Goal: Task Accomplishment & Management: Use online tool/utility

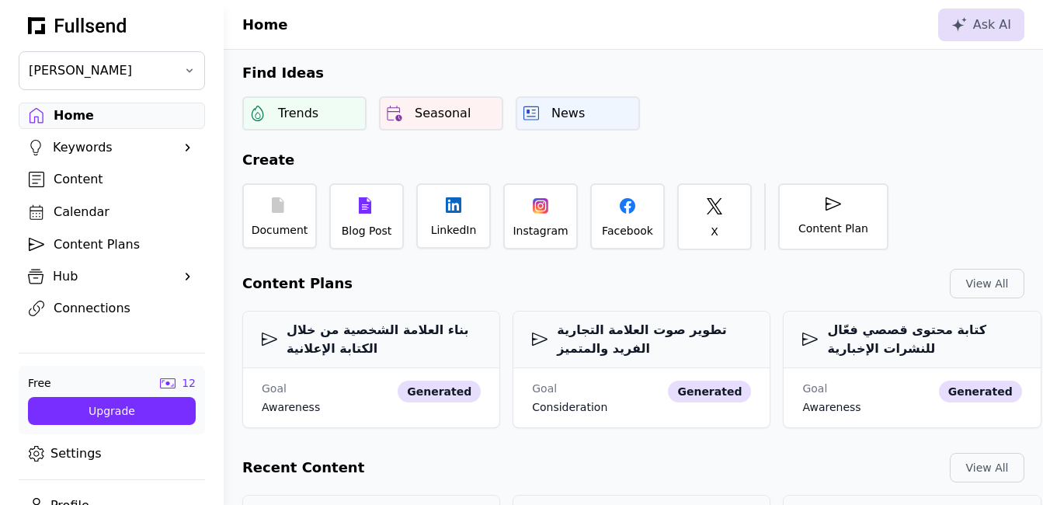
click at [98, 242] on div "Content Plans" at bounding box center [124, 244] width 141 height 19
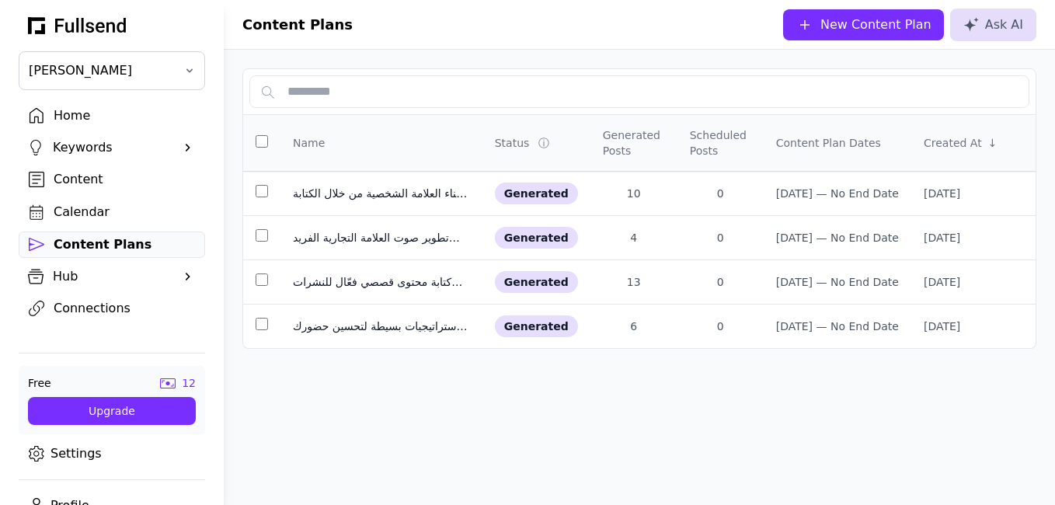
click at [898, 30] on div "New Content Plan" at bounding box center [875, 25] width 111 height 19
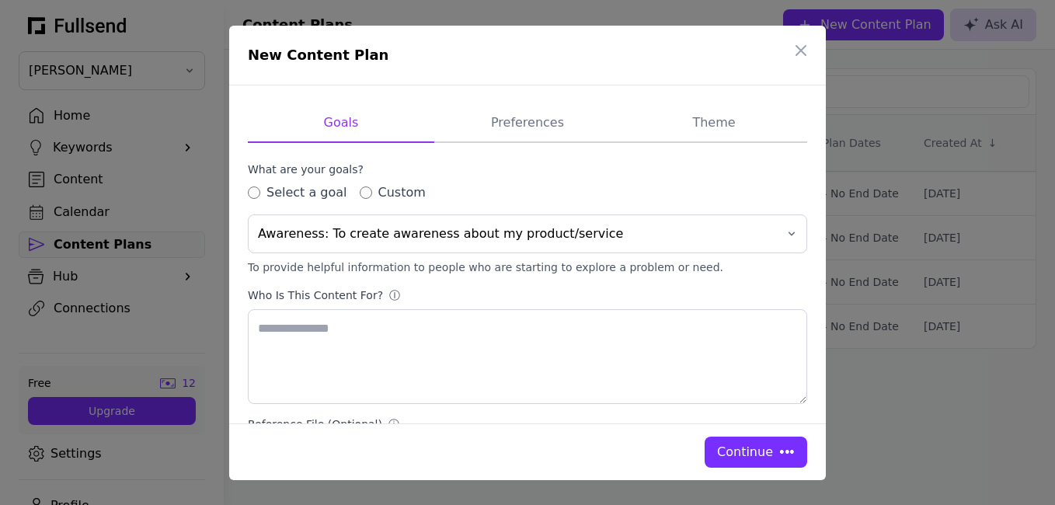
type textarea "**********"
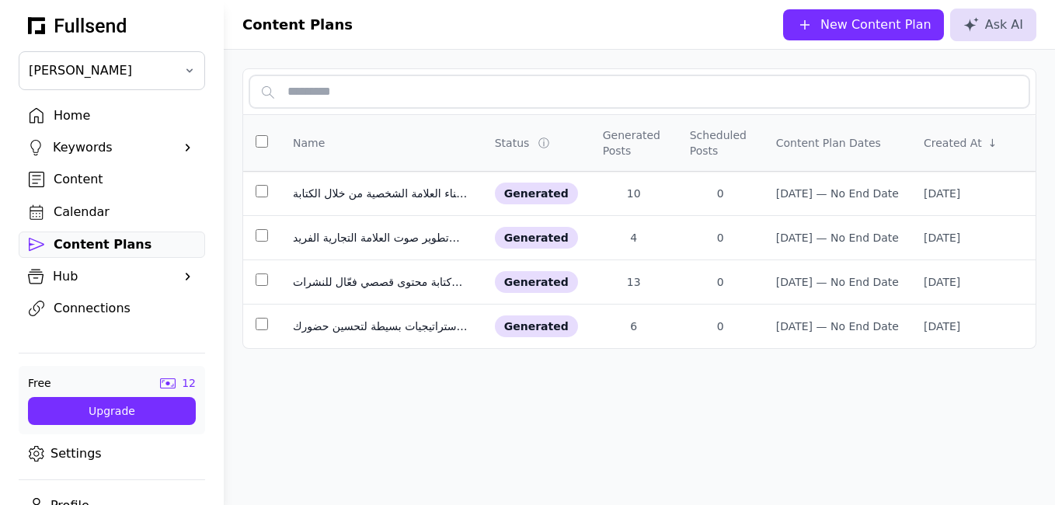
drag, startPoint x: 676, startPoint y: 23, endPoint x: 495, endPoint y: 102, distance: 197.9
click at [495, 102] on input "text" at bounding box center [639, 91] width 780 height 33
click at [857, 23] on div "New Content Plan" at bounding box center [875, 25] width 111 height 19
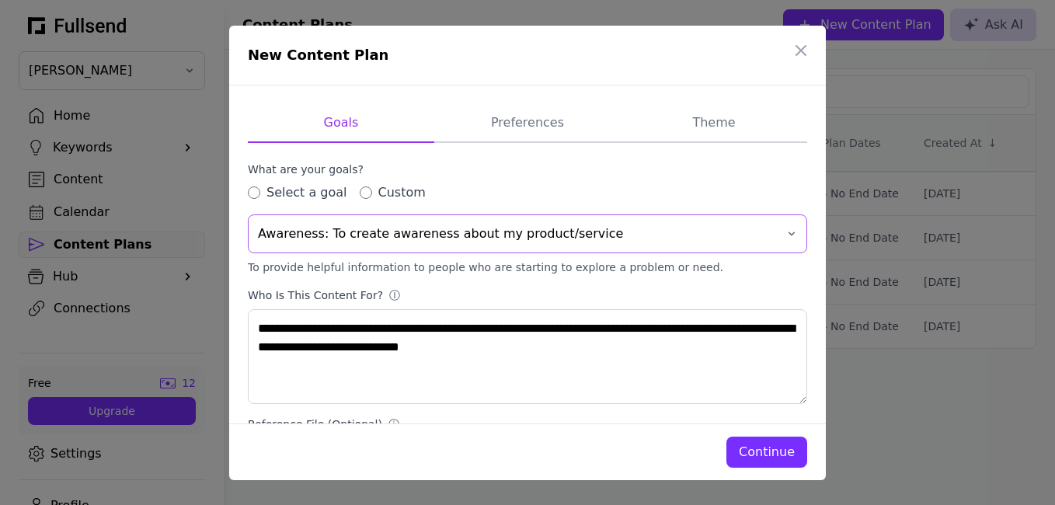
click at [669, 235] on span "Awareness: To create awareness about my product/service" at bounding box center [516, 233] width 517 height 19
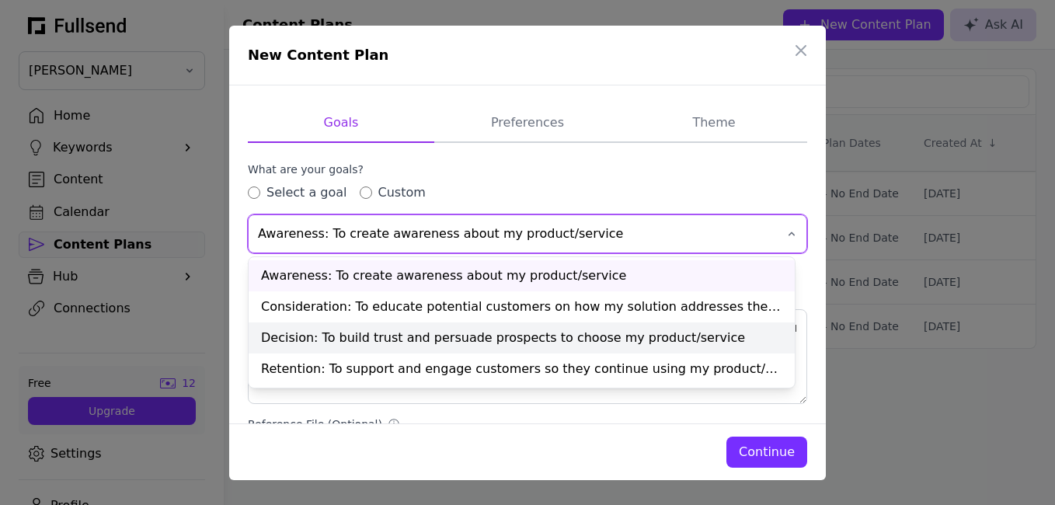
click at [591, 343] on div "Decision: To build trust and persuade prospects to choose my product/service" at bounding box center [522, 337] width 546 height 31
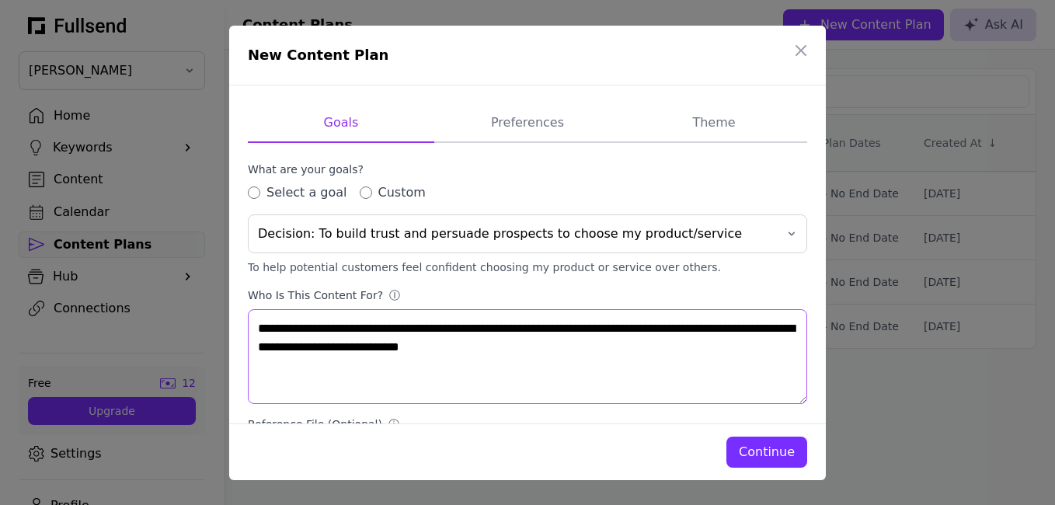
drag, startPoint x: 458, startPoint y: 330, endPoint x: 370, endPoint y: 328, distance: 88.6
click at [370, 328] on textarea "**********" at bounding box center [527, 356] width 559 height 95
drag, startPoint x: 361, startPoint y: 329, endPoint x: 315, endPoint y: 328, distance: 45.8
click at [315, 328] on textarea "**********" at bounding box center [527, 356] width 559 height 95
drag, startPoint x: 264, startPoint y: 332, endPoint x: 249, endPoint y: 332, distance: 14.8
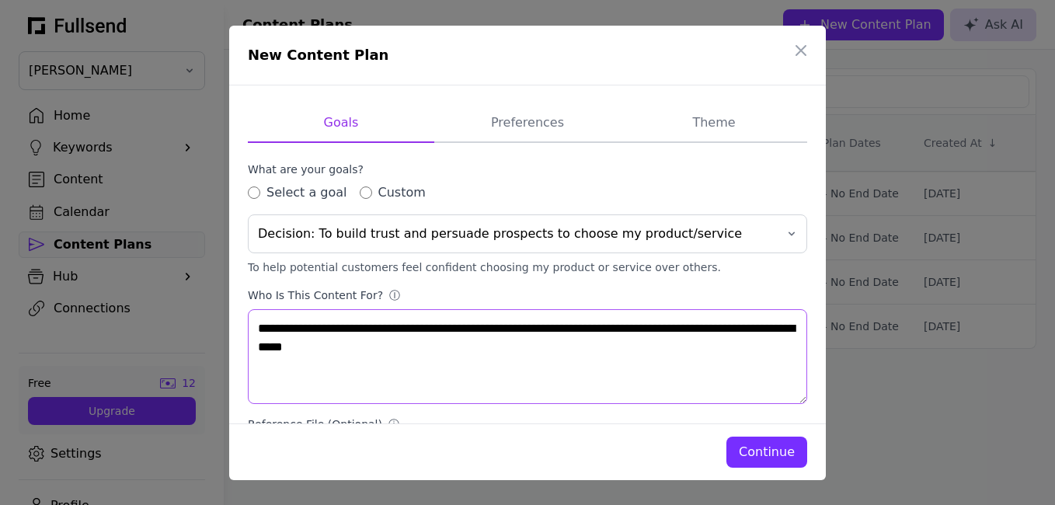
click at [249, 332] on textarea "**********" at bounding box center [527, 356] width 559 height 95
click at [342, 330] on textarea "**********" at bounding box center [527, 356] width 559 height 95
click at [384, 331] on textarea "**********" at bounding box center [527, 356] width 559 height 95
click at [381, 331] on textarea "**********" at bounding box center [527, 356] width 559 height 95
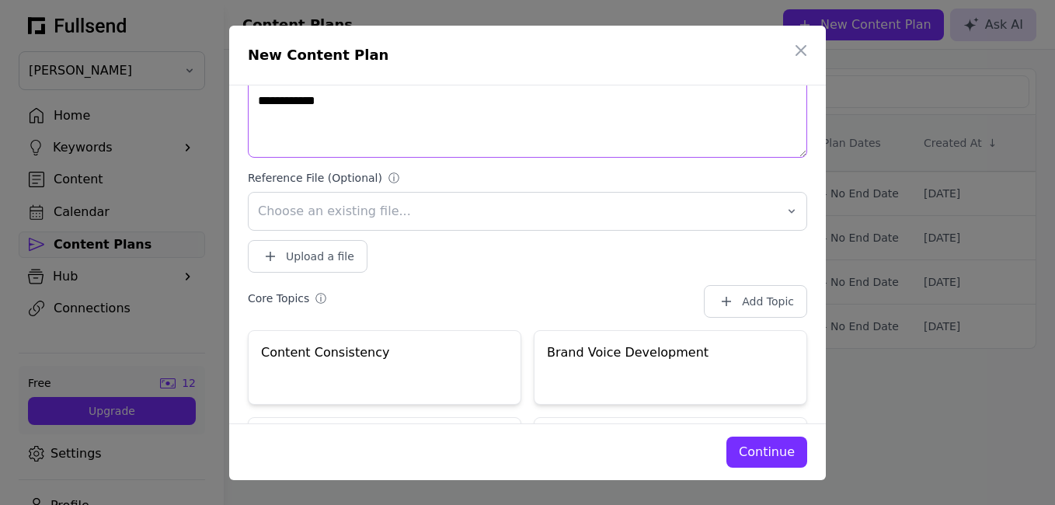
scroll to position [248, 0]
type textarea "**********"
click at [785, 220] on button "Choose an existing file..." at bounding box center [527, 209] width 559 height 39
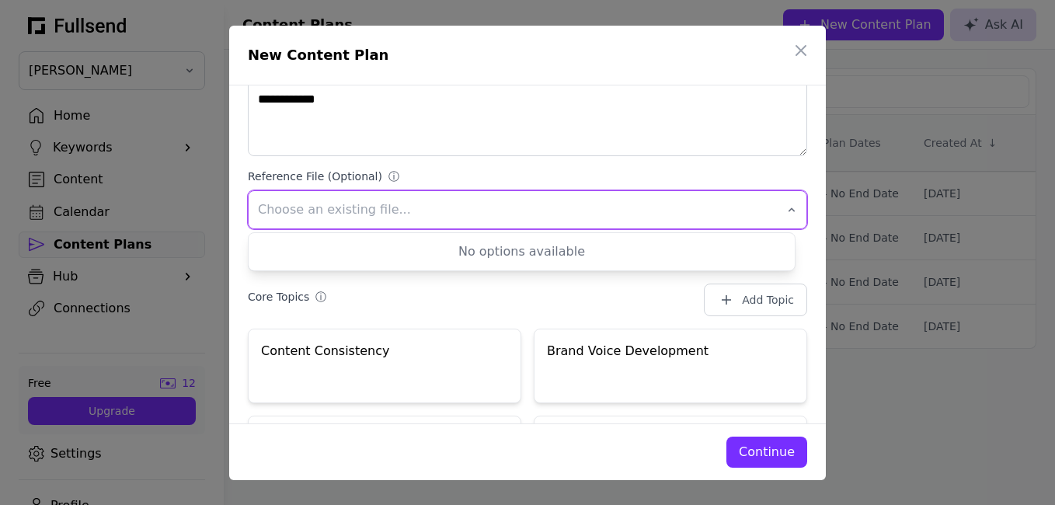
click at [785, 220] on button "Choose an existing file..." at bounding box center [527, 209] width 559 height 39
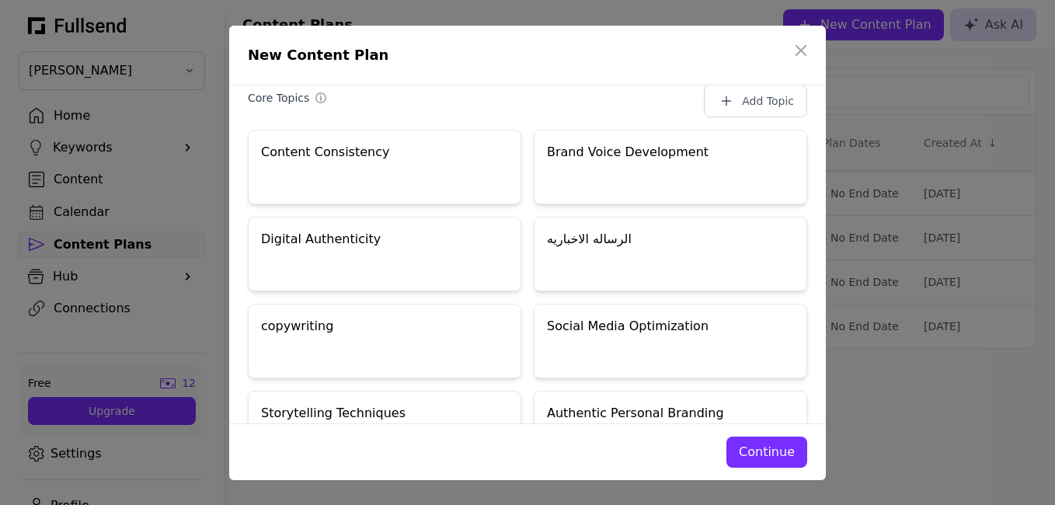
scroll to position [448, 0]
click at [421, 358] on div "copywriting" at bounding box center [384, 339] width 273 height 75
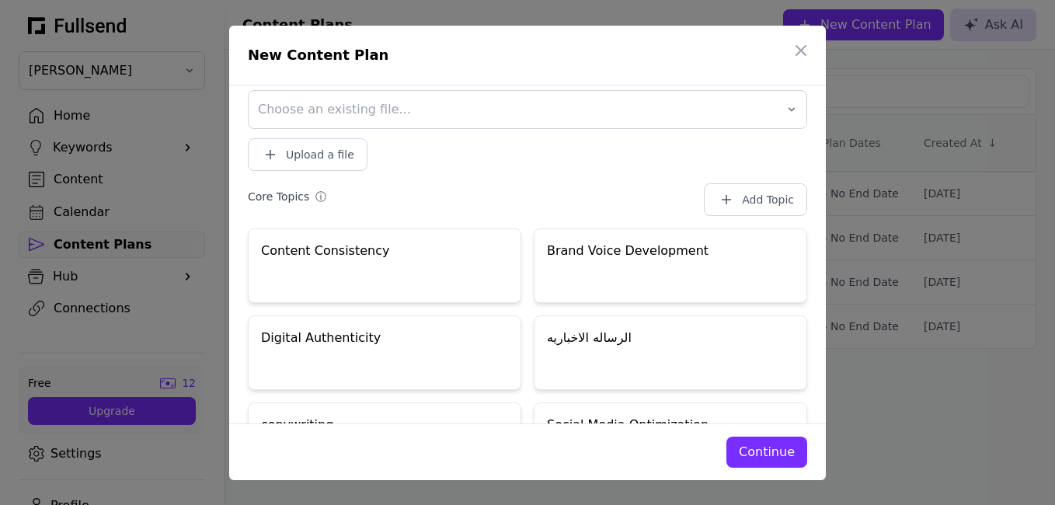
scroll to position [342, 0]
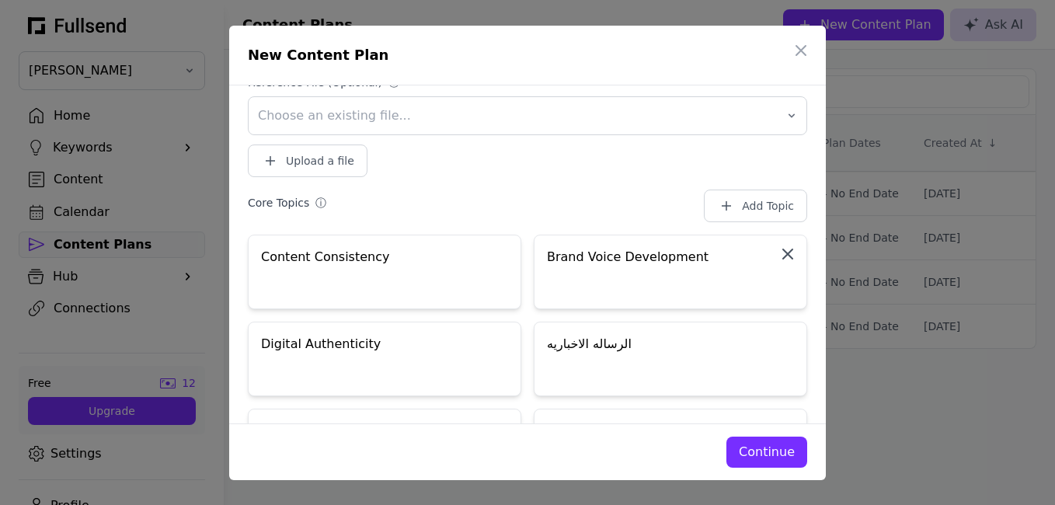
click at [784, 253] on icon "button" at bounding box center [787, 254] width 19 height 19
click at [778, 255] on icon "button" at bounding box center [787, 254] width 19 height 19
click at [749, 458] on div "Continue" at bounding box center [767, 452] width 56 height 19
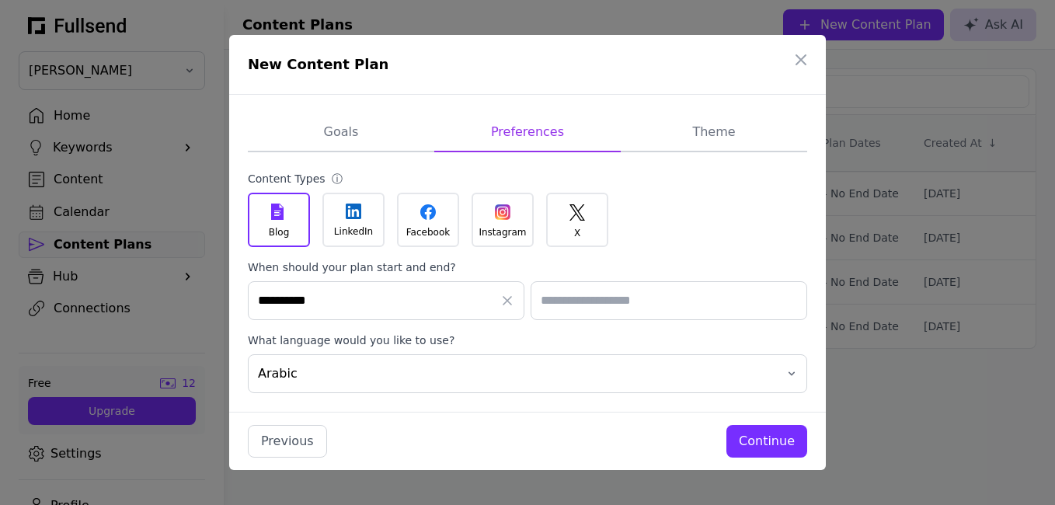
click at [591, 238] on div "X" at bounding box center [577, 220] width 62 height 54
click at [270, 207] on div "Blog" at bounding box center [279, 220] width 62 height 54
click at [777, 434] on div "Continue" at bounding box center [767, 441] width 56 height 19
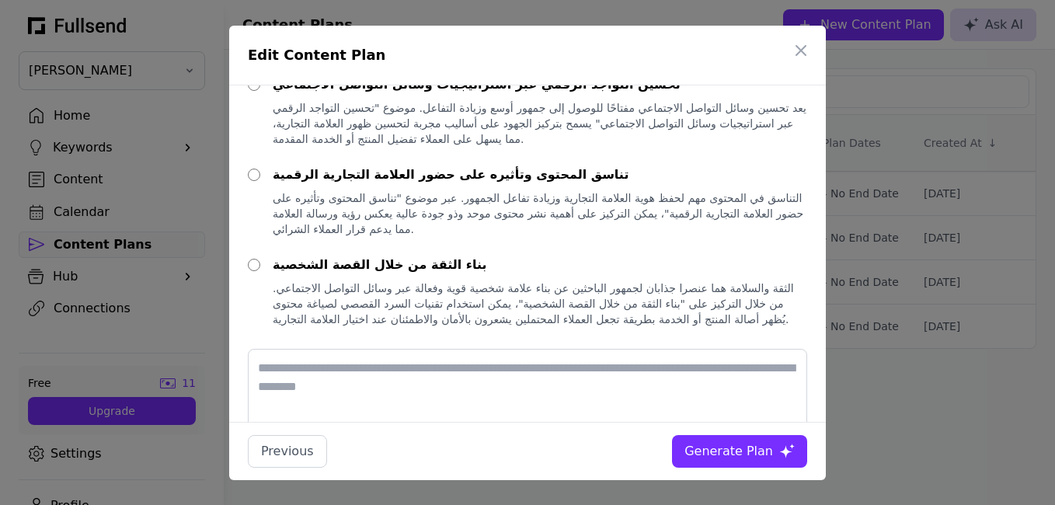
scroll to position [144, 0]
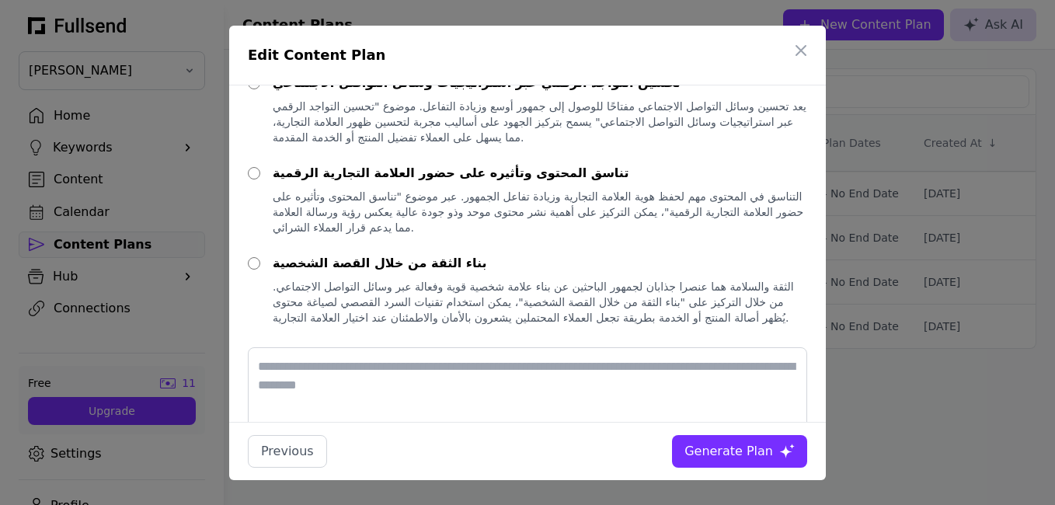
click at [270, 175] on div "تناسق المحتوى وتأثيره على حضور العلامة التجارية الرقمية التناسق في المحتوى مهم …" at bounding box center [527, 199] width 559 height 71
click at [254, 180] on div at bounding box center [254, 199] width 12 height 71
click at [266, 102] on div "تحسين التواجد الرقمي عبر استراتيجيات وسائل التواصل الاجتماعي يعد تحسين وسائل ال…" at bounding box center [527, 109] width 559 height 71
click at [440, 395] on textarea at bounding box center [527, 394] width 559 height 95
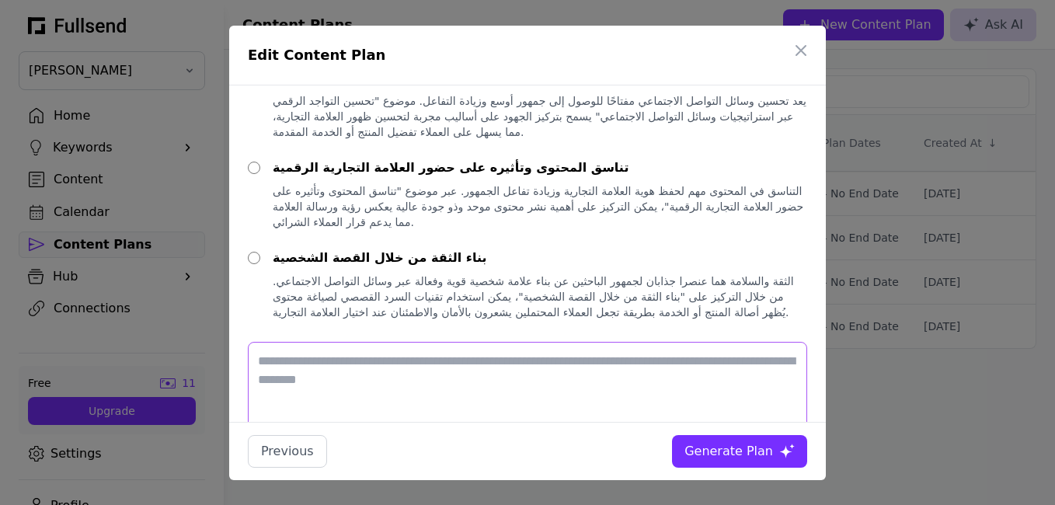
scroll to position [221, 0]
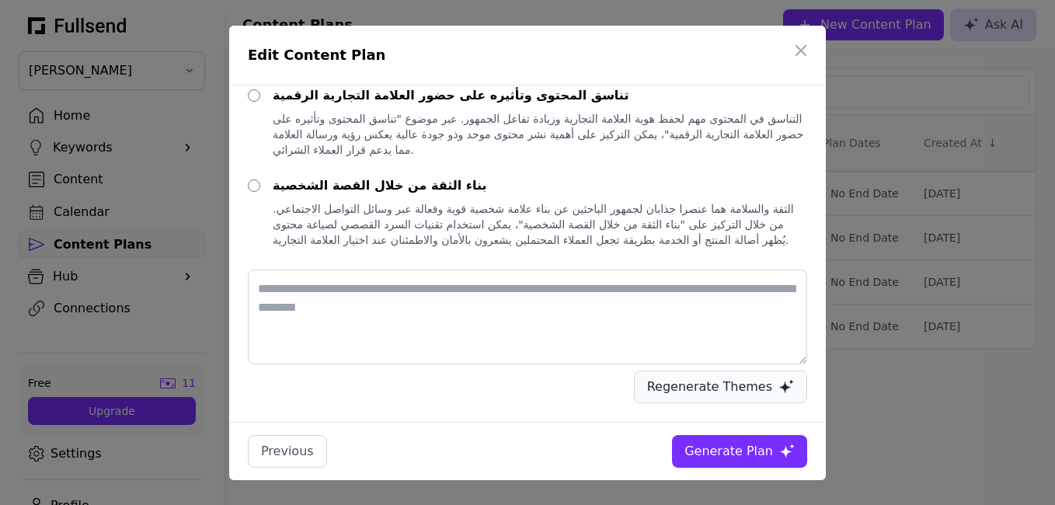
click at [757, 392] on div "Regenerate Themes" at bounding box center [709, 386] width 125 height 19
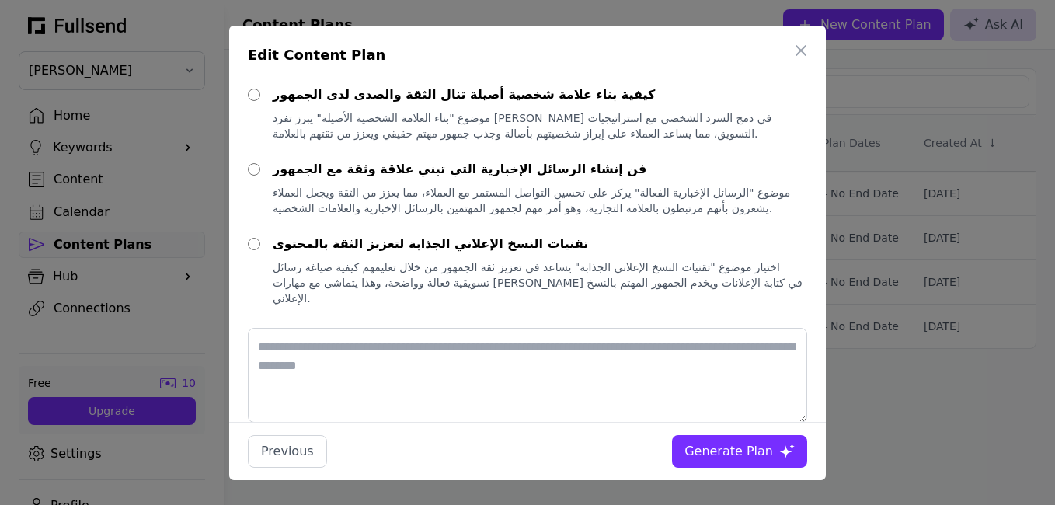
scroll to position [135, 0]
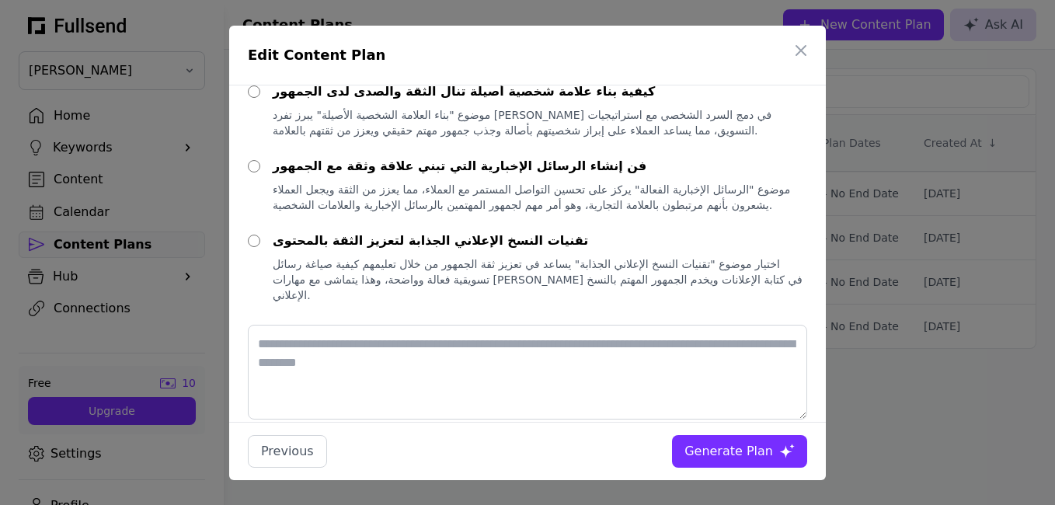
click at [714, 272] on div "اختيار موضوع "تقنيات النسخ الإعلاني الجذابة" يساعد في تعزيز ثقة الجمهور من خلال…" at bounding box center [540, 279] width 534 height 47
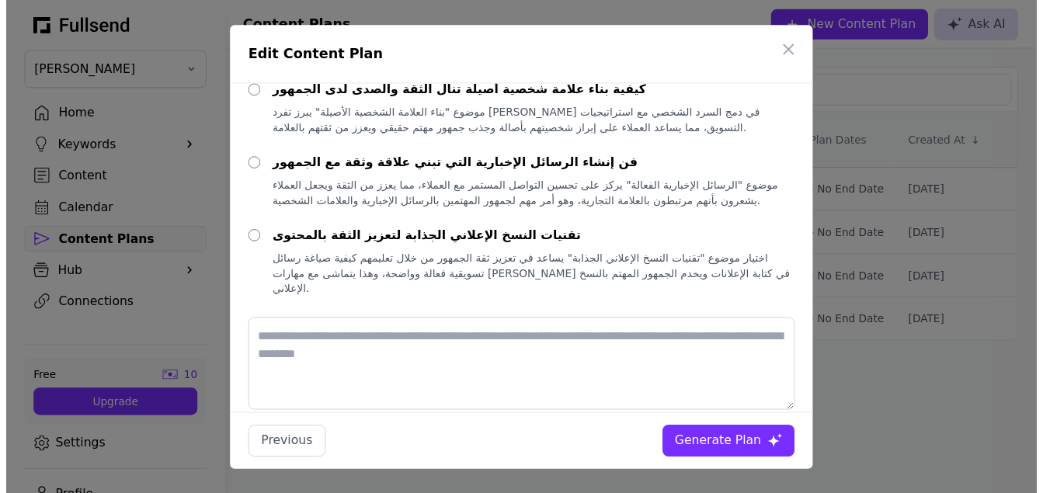
scroll to position [175, 0]
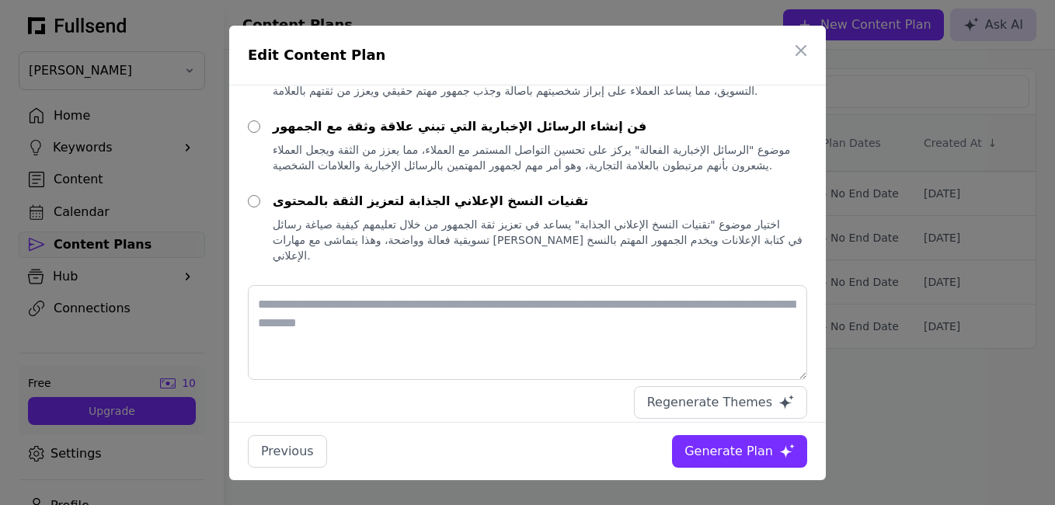
click at [740, 454] on div "Generate Plan" at bounding box center [728, 451] width 89 height 19
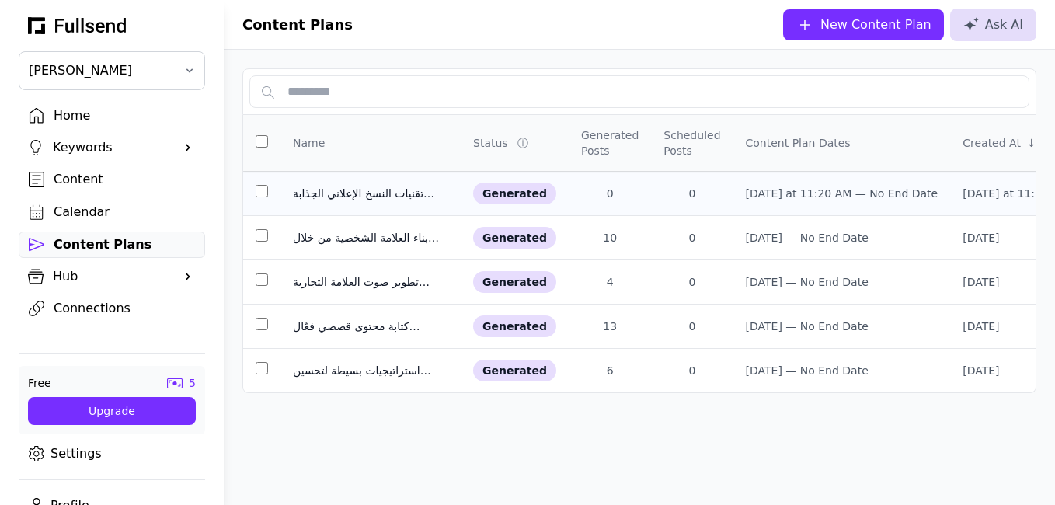
click at [634, 194] on td "0" at bounding box center [609, 194] width 82 height 44
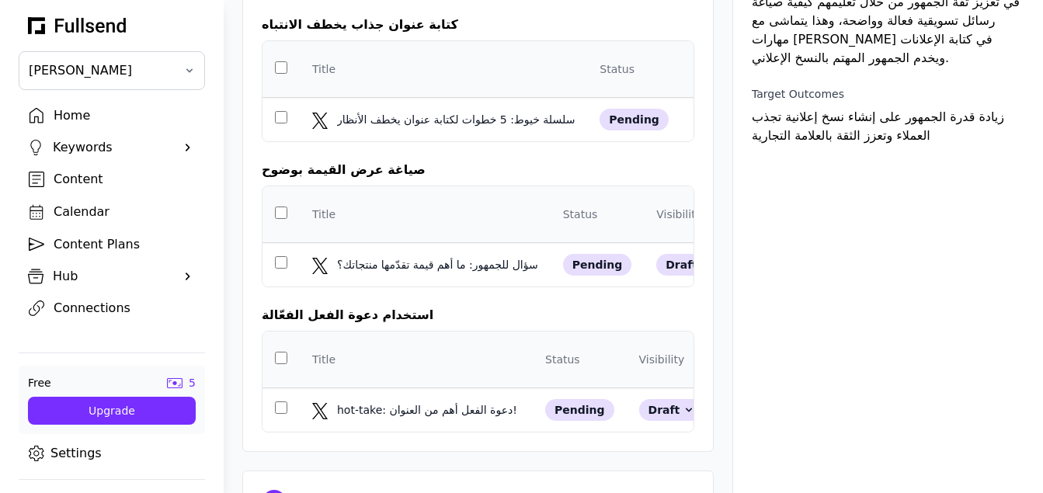
scroll to position [116, 0]
click at [478, 287] on td "سؤال للجمهور: ما أهم قيمة تقدّمها منتجاتك؟ سؤال للجمهور: ما أهم قيمة تقدّمها من…" at bounding box center [425, 264] width 251 height 44
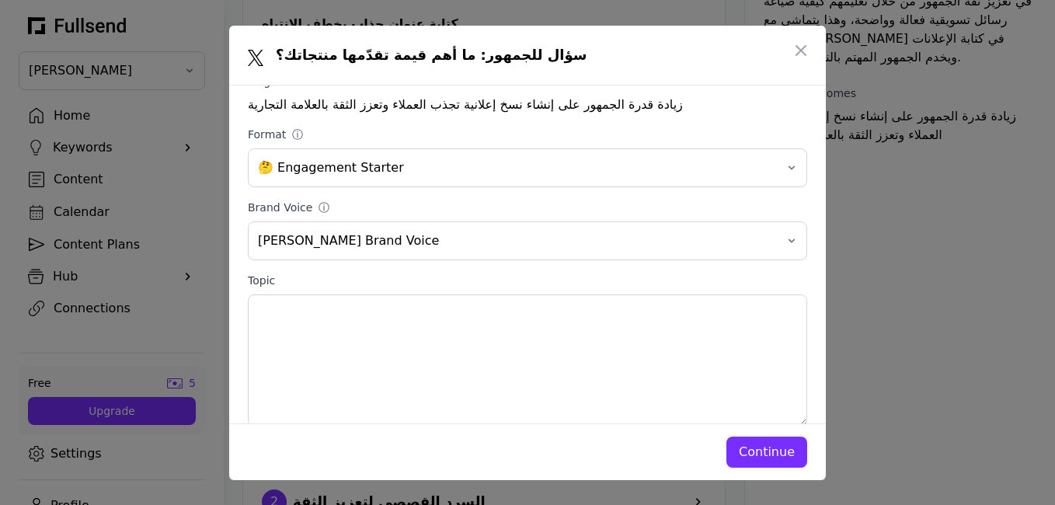
scroll to position [215, 0]
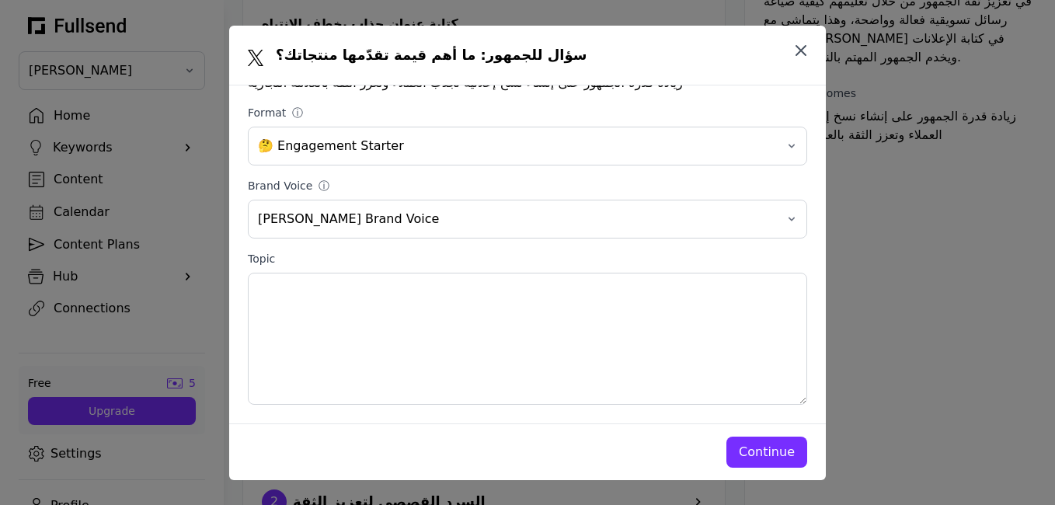
click at [805, 51] on icon "button" at bounding box center [800, 50] width 19 height 19
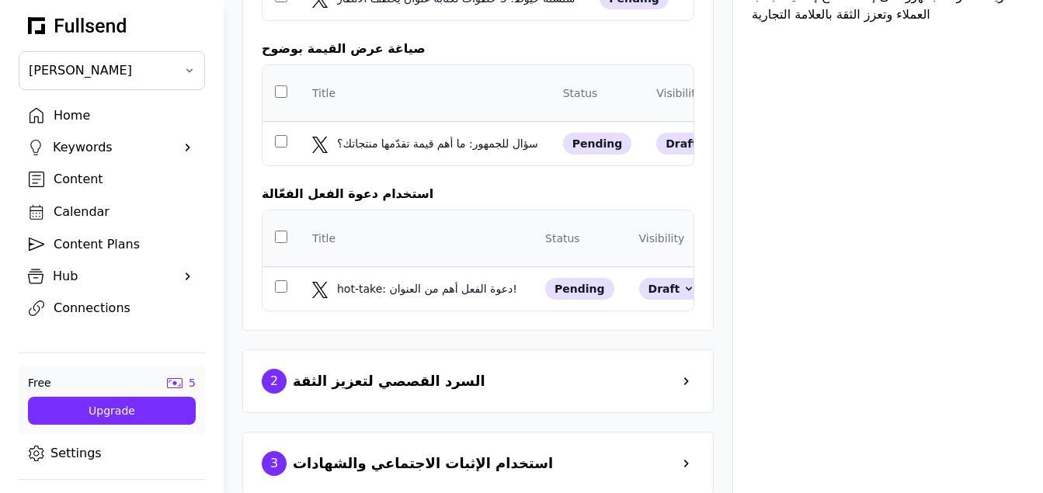
scroll to position [291, 0]
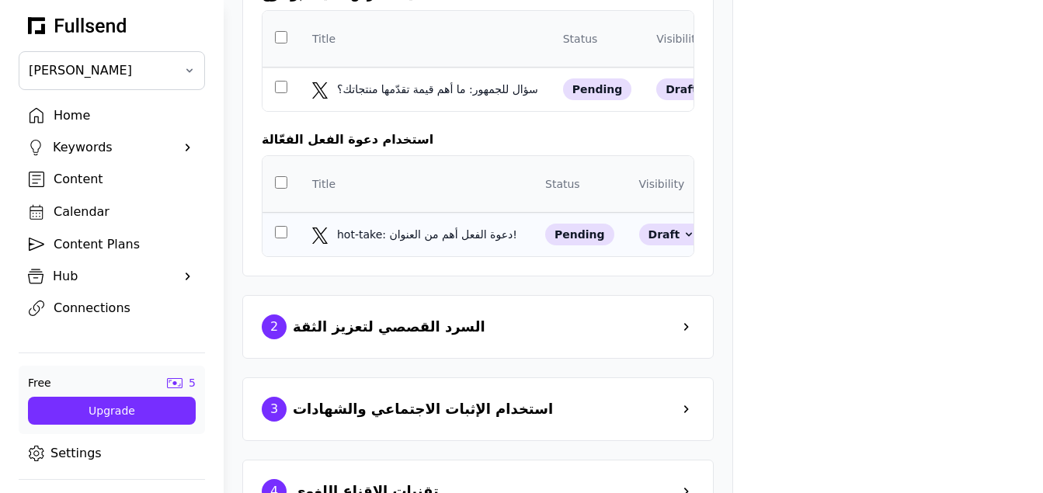
click at [482, 249] on td "hot-take: دعوة الفعل أهم من العنوان! hot-take: دعوة الفعل أهم من العنوان!" at bounding box center [416, 235] width 233 height 44
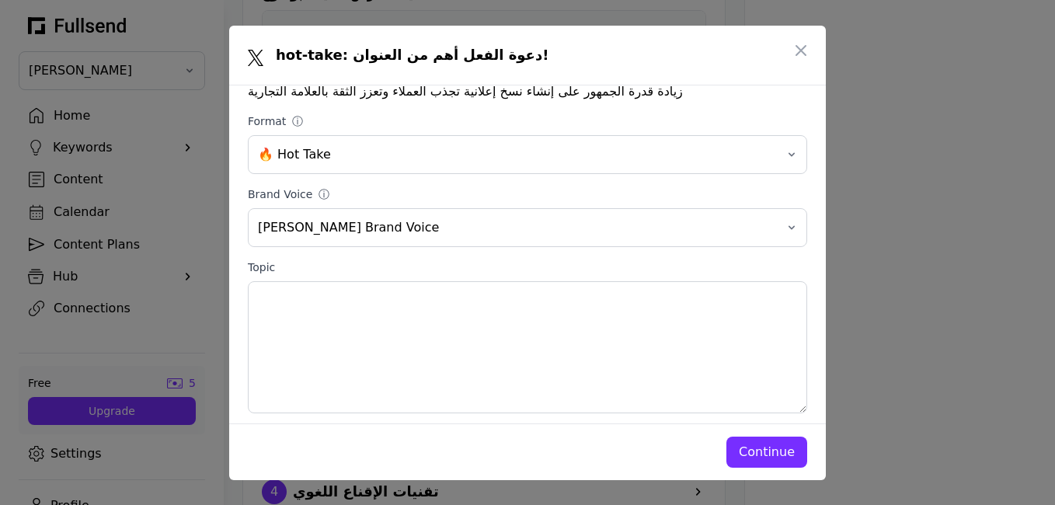
scroll to position [215, 0]
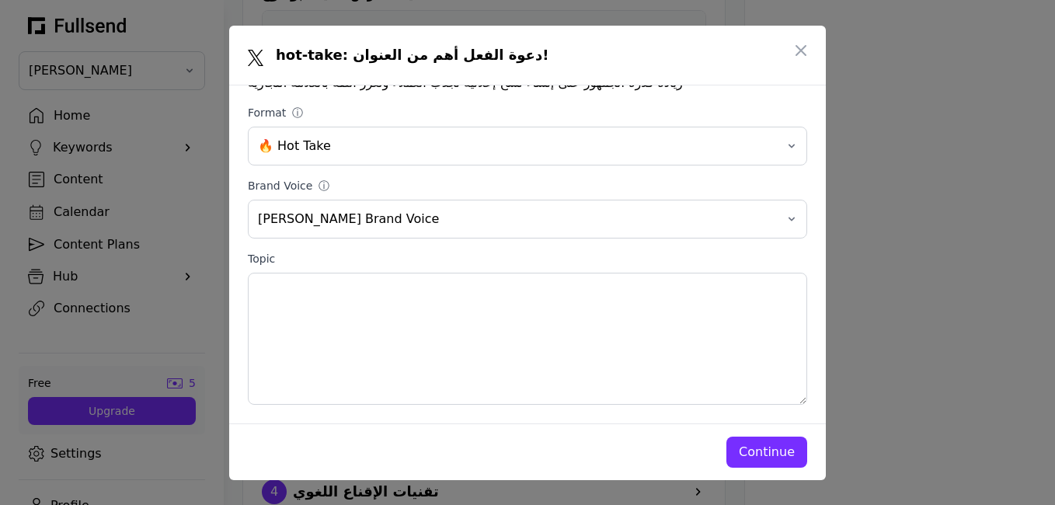
click at [784, 457] on div "Continue" at bounding box center [767, 452] width 56 height 19
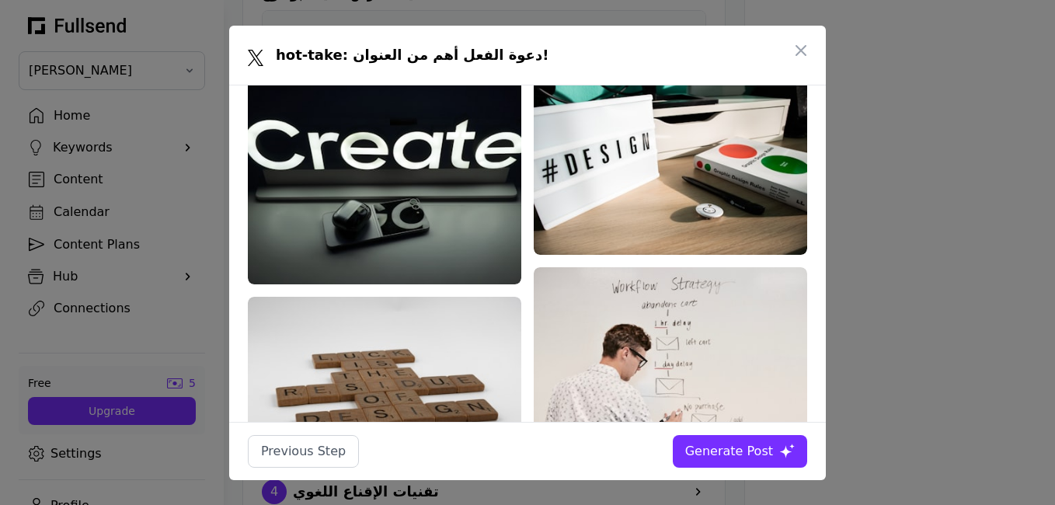
scroll to position [0, 0]
click at [749, 461] on button "Generate Post" at bounding box center [740, 451] width 134 height 33
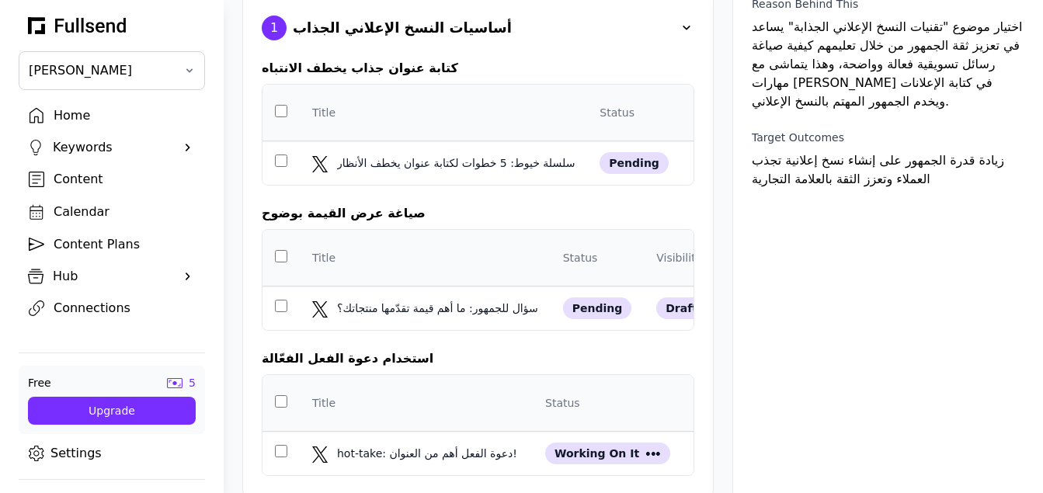
scroll to position [57, 0]
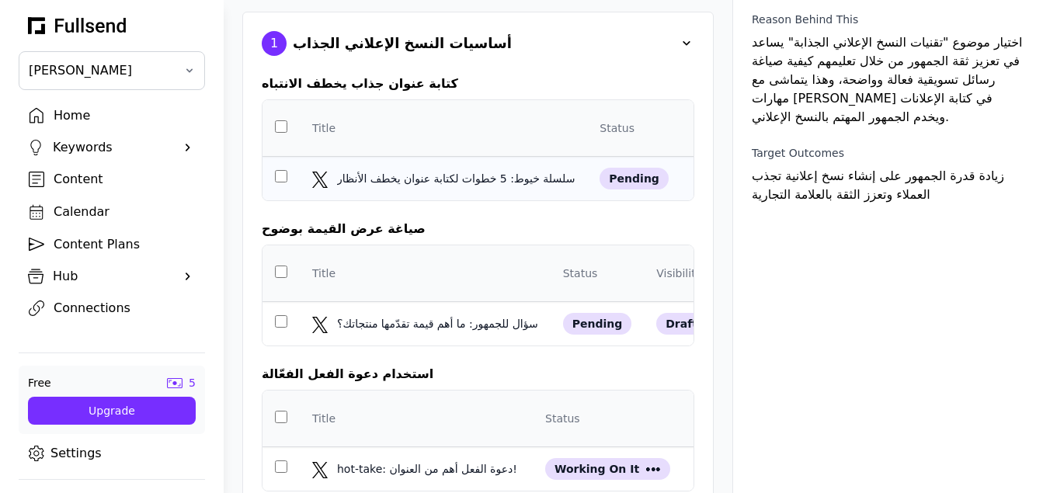
click at [518, 197] on td "سلسلة خيوط: 5 خطوات لكتابة عنوان يخطف الأنظار سلسلة خيوط: 5 خطوات لكتابة عنوان …" at bounding box center [443, 179] width 287 height 44
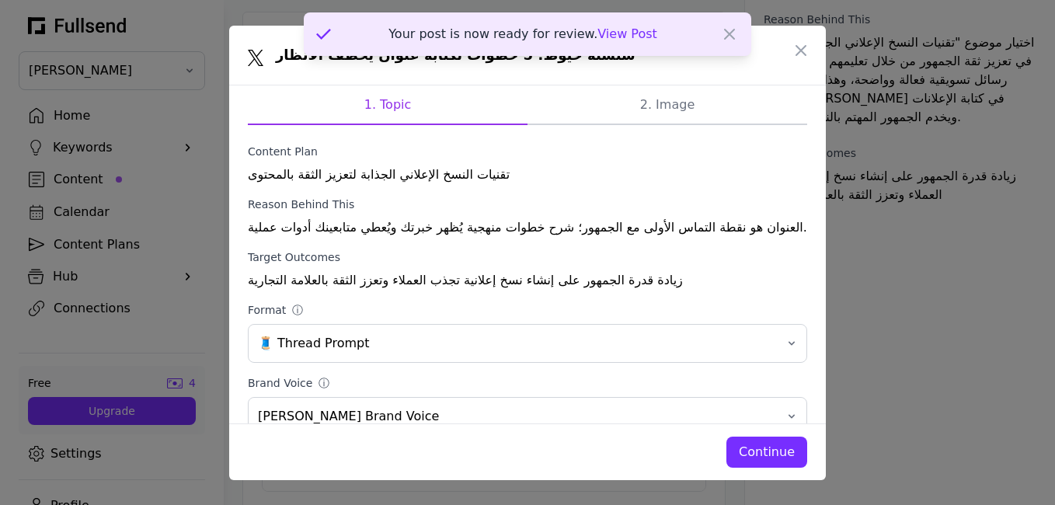
scroll to position [0, 0]
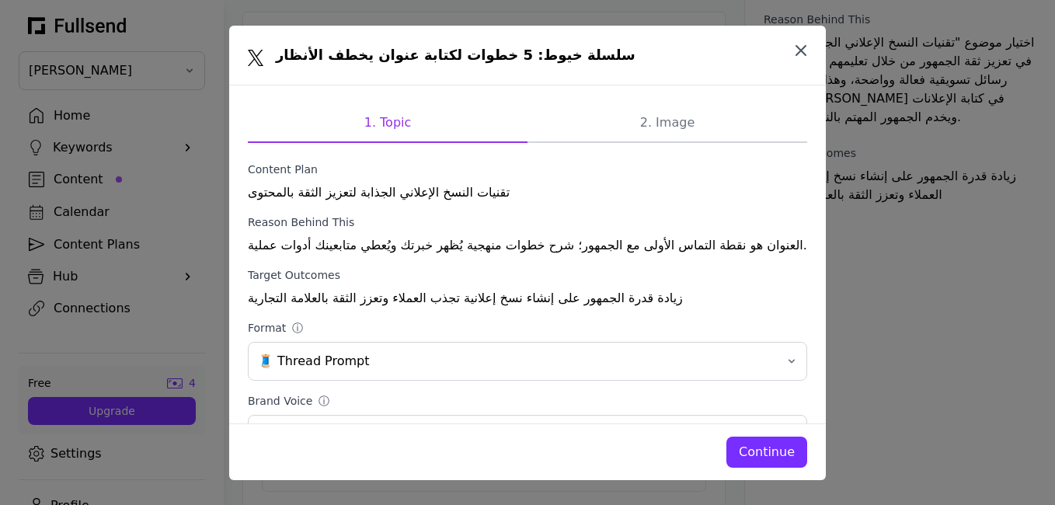
click at [798, 56] on icon "button" at bounding box center [800, 50] width 19 height 19
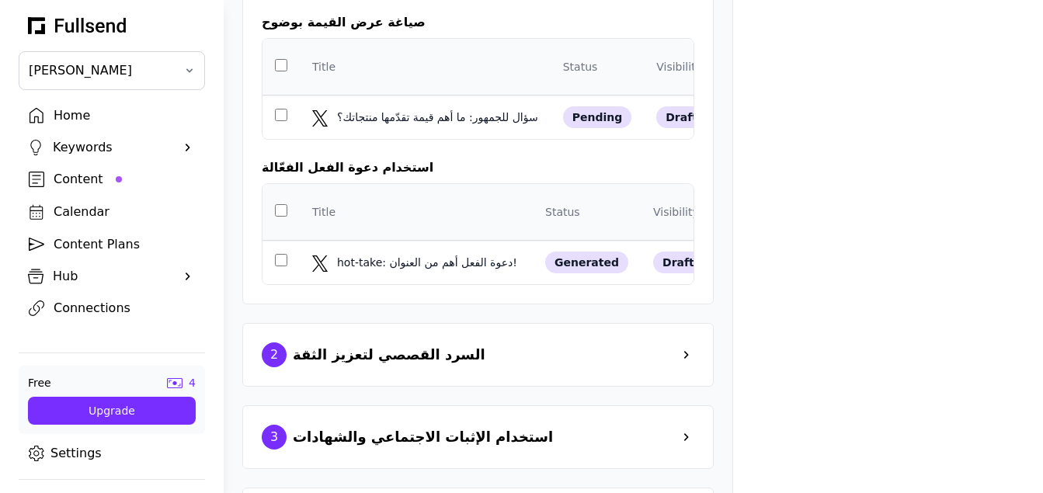
scroll to position [284, 0]
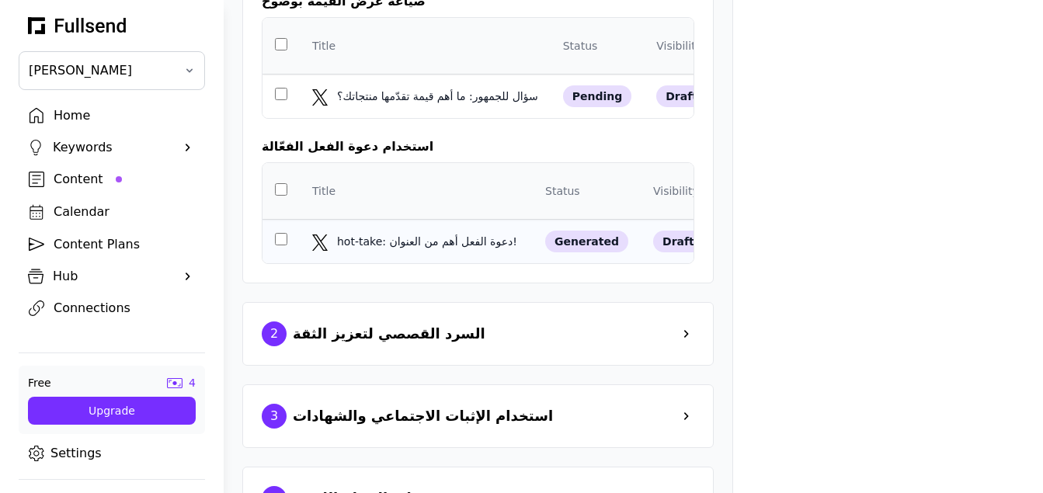
click at [541, 264] on td "generated" at bounding box center [587, 242] width 108 height 44
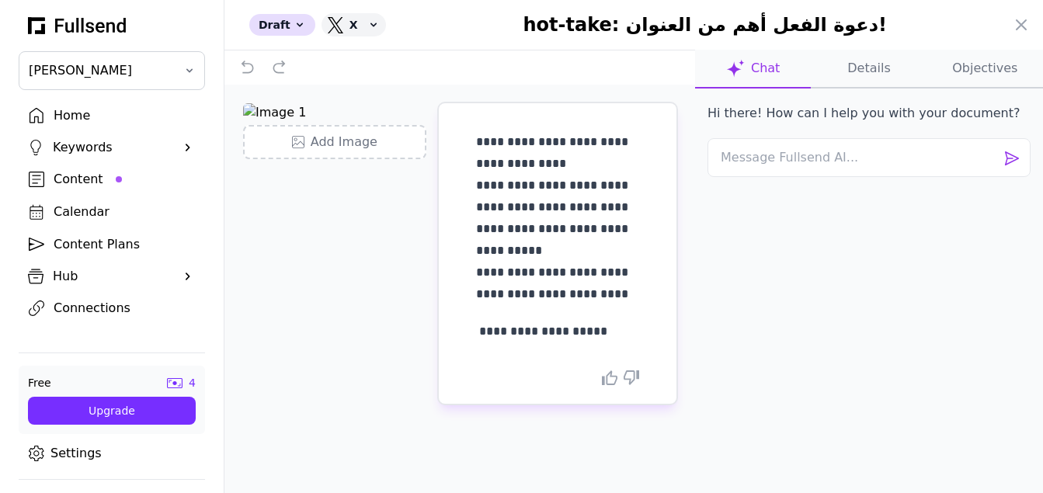
click at [746, 245] on div "Hi there! How can I help you with your document?" at bounding box center [869, 265] width 348 height 353
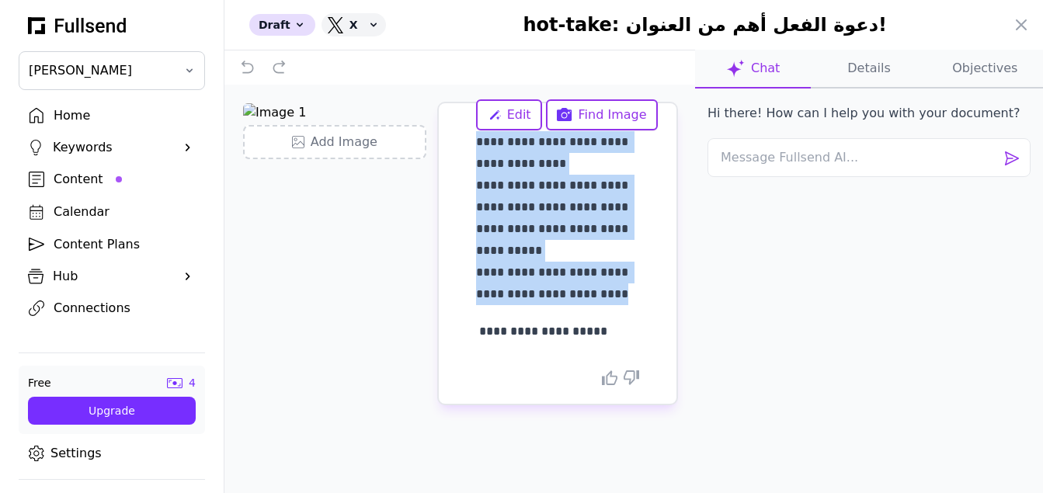
drag, startPoint x: 623, startPoint y: 297, endPoint x: 473, endPoint y: 132, distance: 223.2
click at [473, 132] on div "**********" at bounding box center [558, 253] width 238 height 301
copy p "**********"
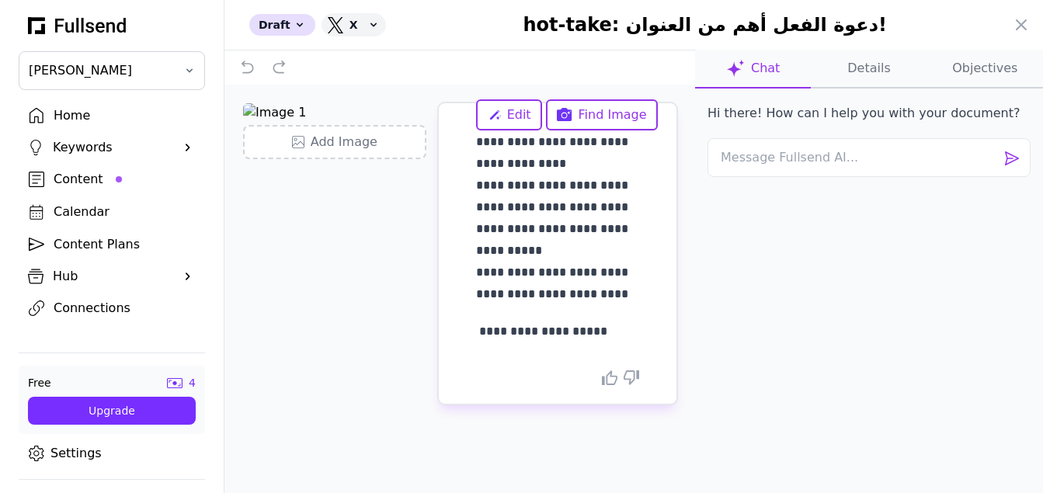
click at [742, 242] on div "Hi there! How can I help you with your document?" at bounding box center [869, 265] width 348 height 353
click at [1021, 30] on icon at bounding box center [1021, 25] width 19 height 19
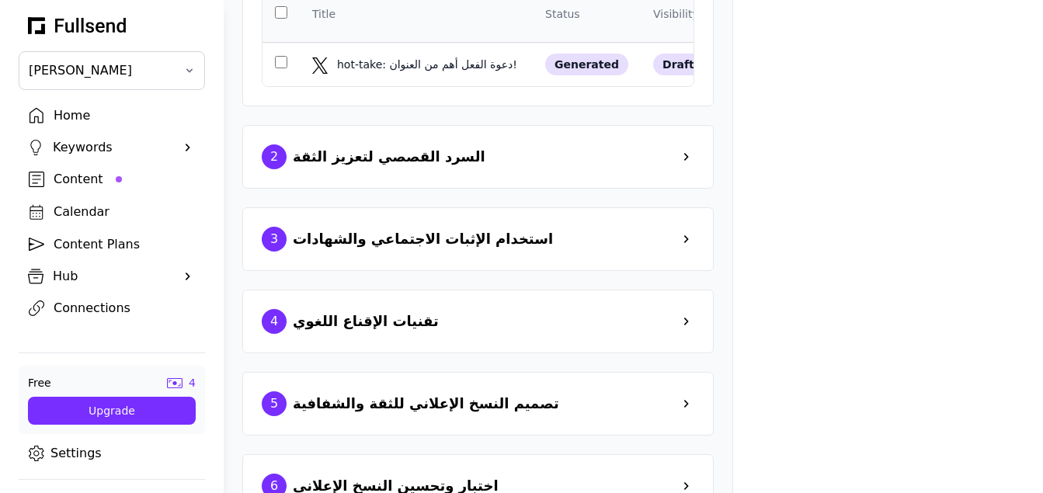
scroll to position [464, 0]
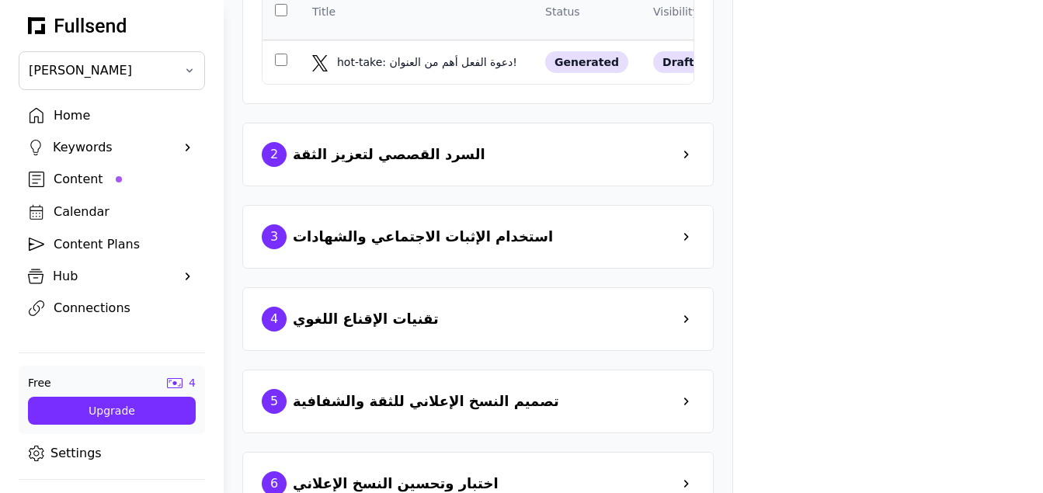
click at [684, 167] on div "2 السرد القصصي لتعزيز الثقة" at bounding box center [478, 154] width 433 height 25
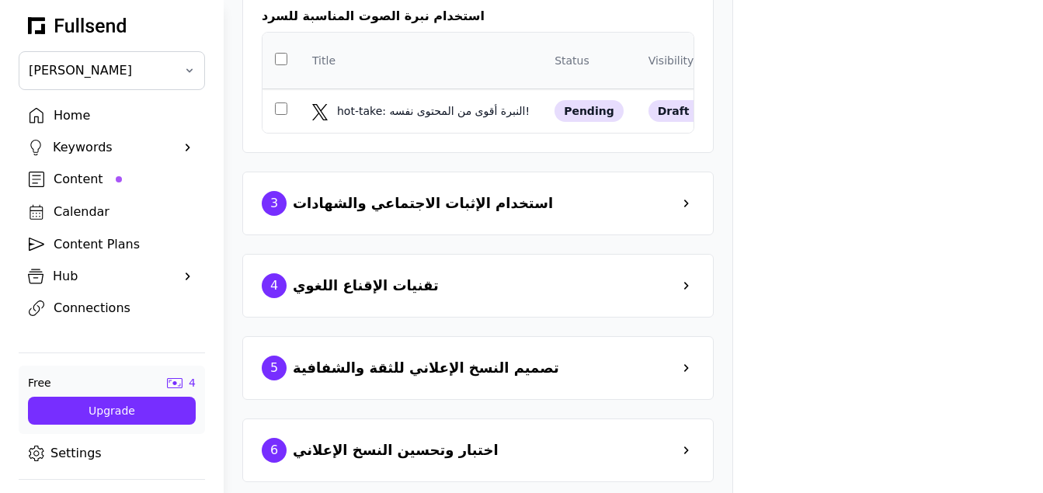
scroll to position [935, 0]
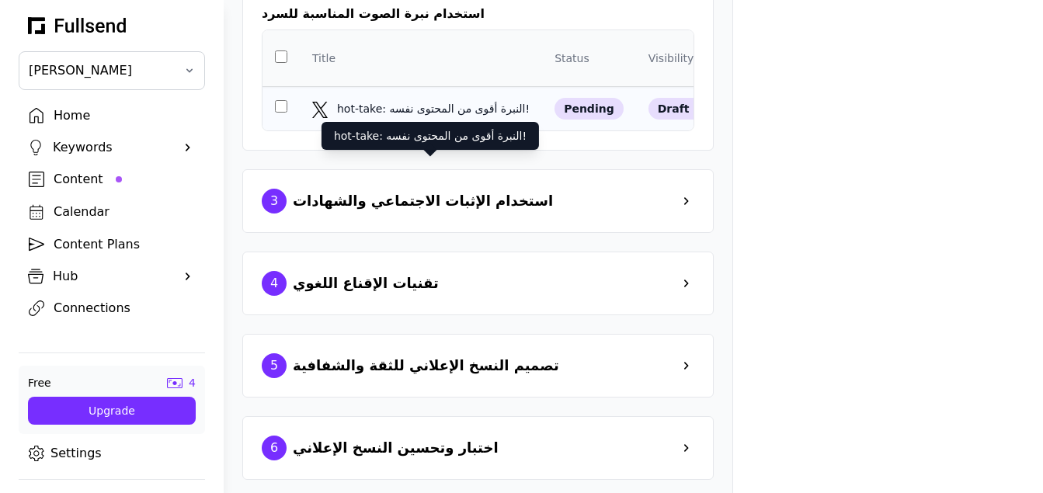
click at [478, 116] on div "hot-take: النبرة أقوى من المحتوى نفسه!" at bounding box center [435, 109] width 196 height 16
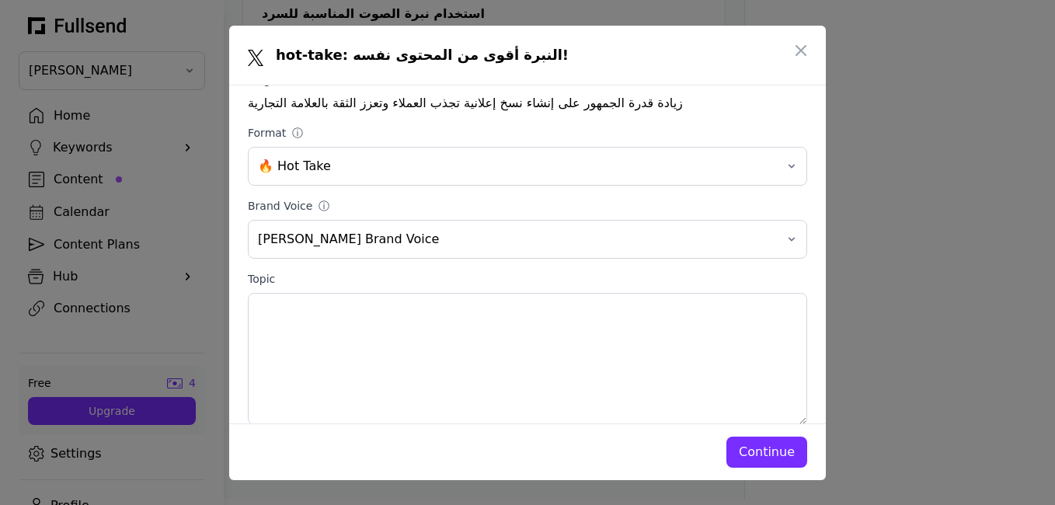
scroll to position [215, 0]
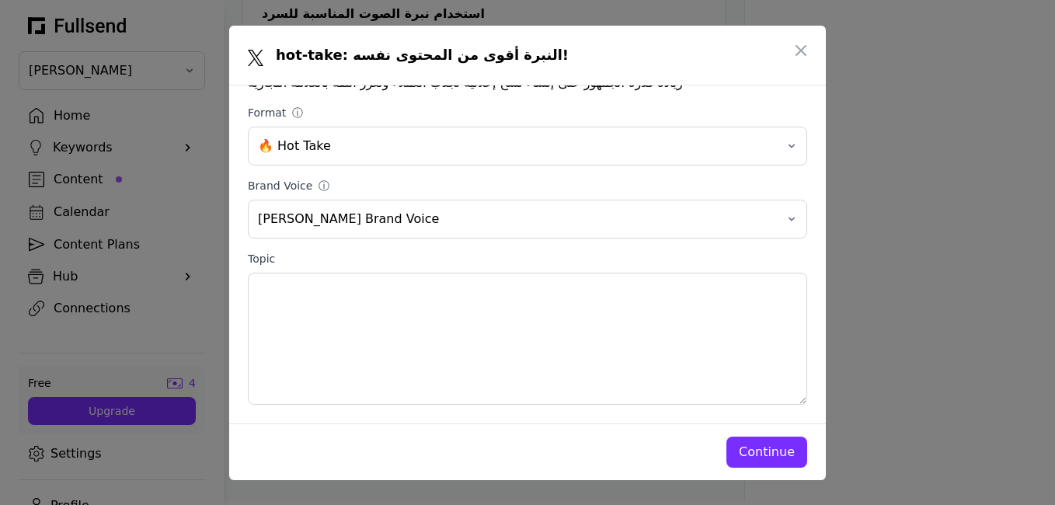
click at [765, 459] on div "Continue" at bounding box center [767, 452] width 56 height 19
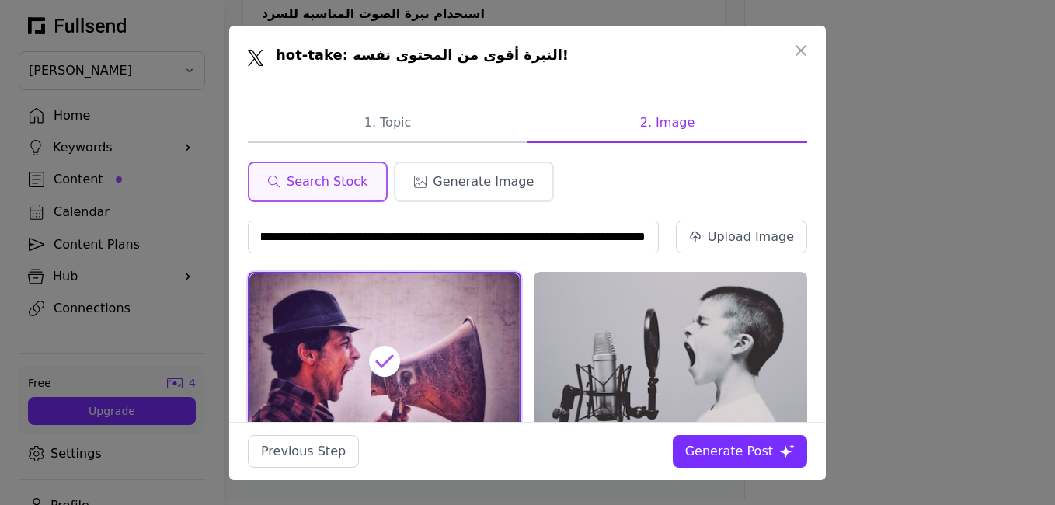
scroll to position [0, 0]
click at [734, 449] on div "Generate Post" at bounding box center [729, 451] width 88 height 19
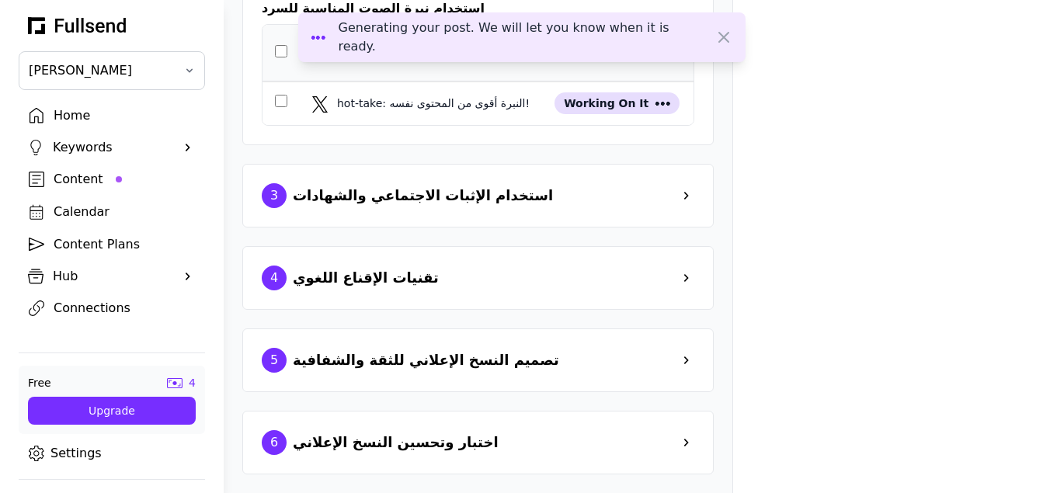
scroll to position [1010, 0]
click at [506, 202] on div "3 استخدام الإثبات الاجتماعي والشهادات" at bounding box center [478, 195] width 433 height 25
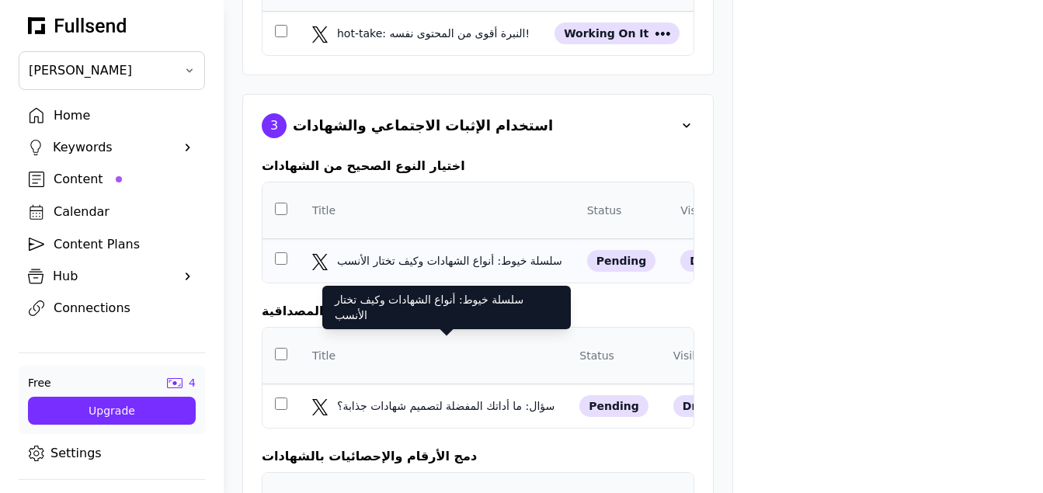
click at [509, 269] on div "سلسلة خيوط: أنواع الشهادات وكيف تختار الأنسب" at bounding box center [451, 261] width 228 height 16
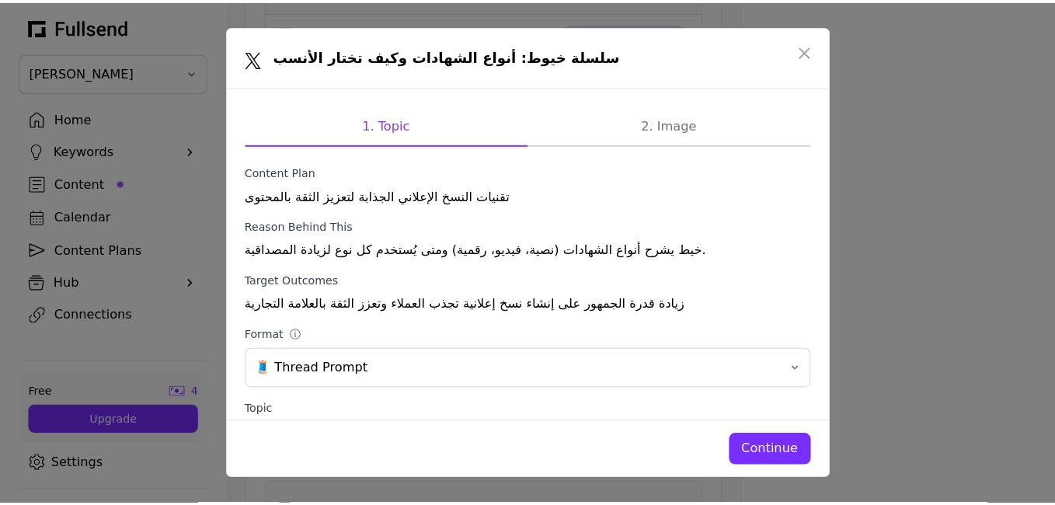
scroll to position [0, 0]
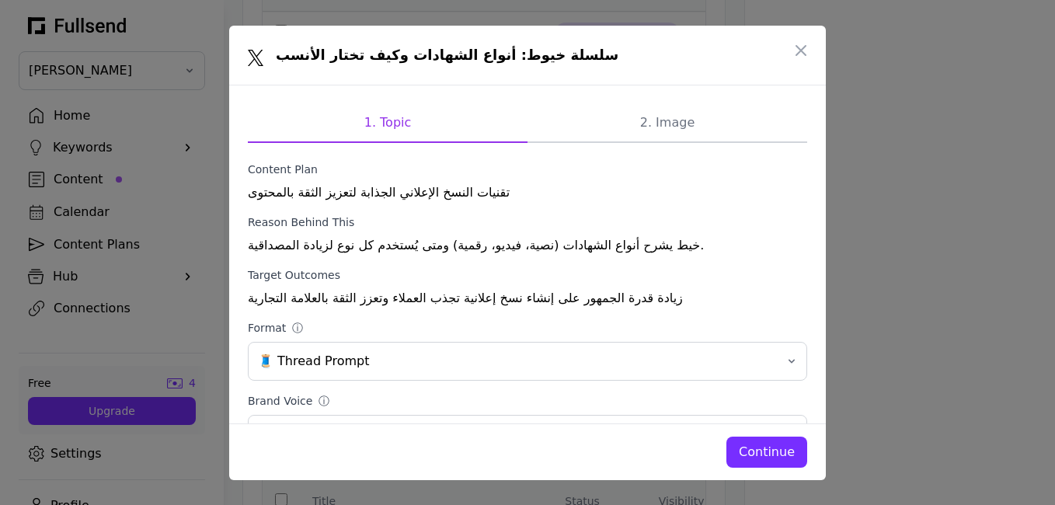
click at [777, 450] on div "Continue" at bounding box center [767, 452] width 56 height 19
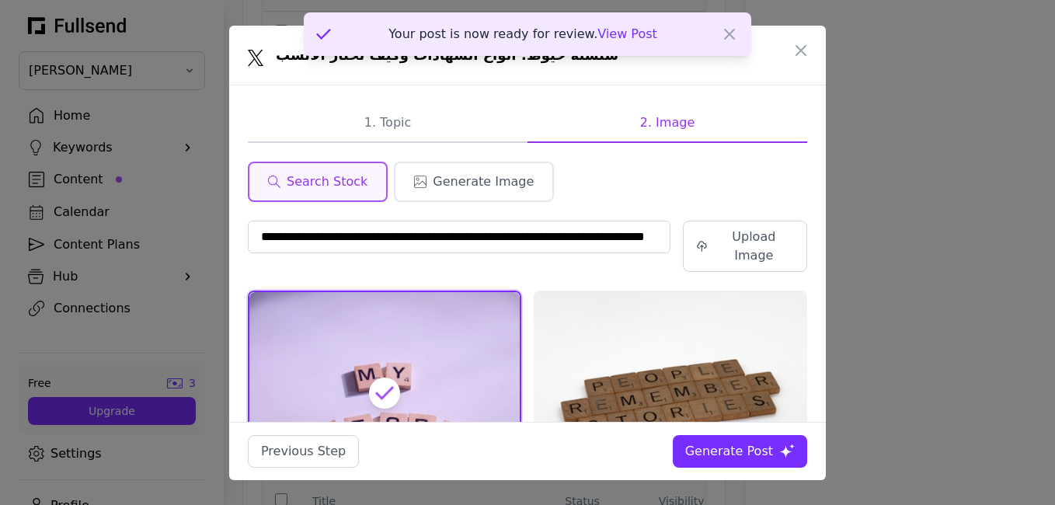
scroll to position [0, 81]
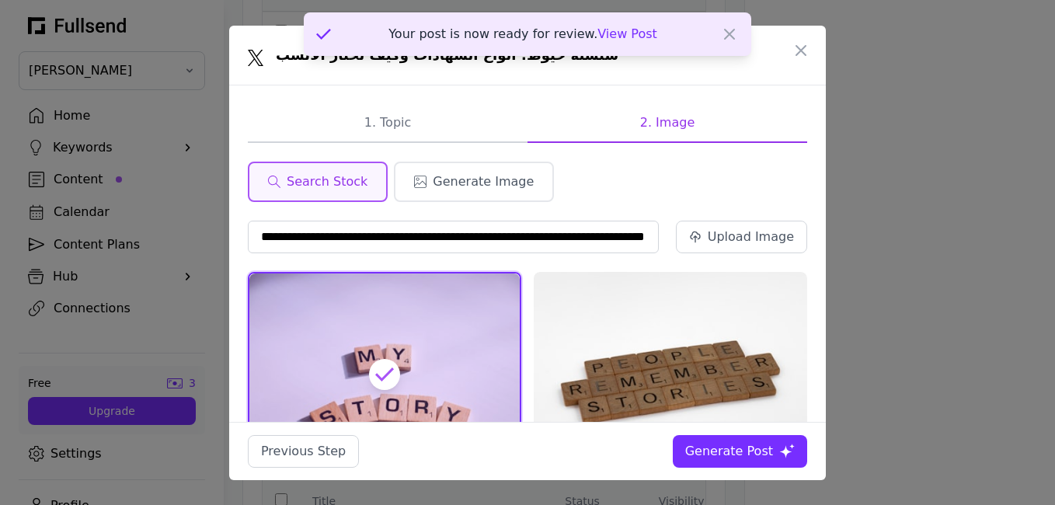
click at [755, 459] on div "Generate Post" at bounding box center [729, 451] width 88 height 19
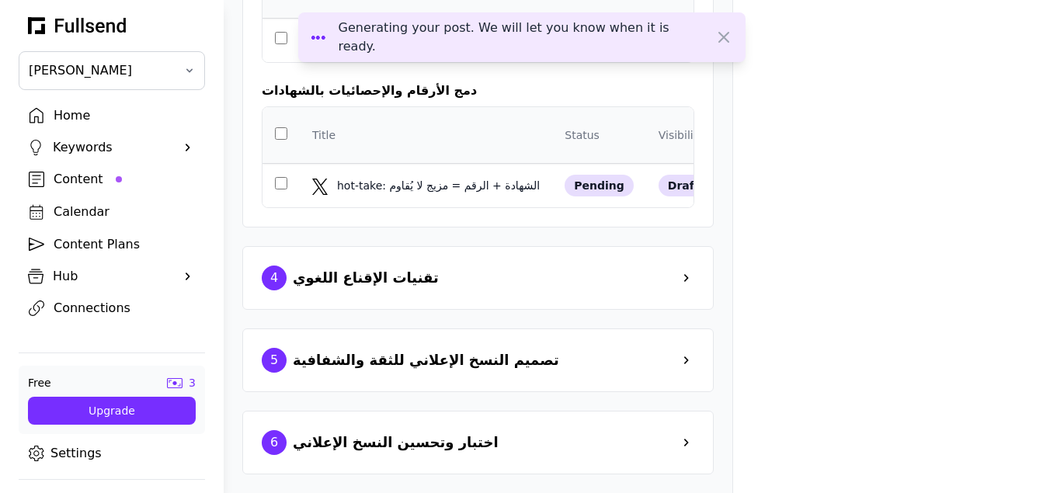
scroll to position [1481, 0]
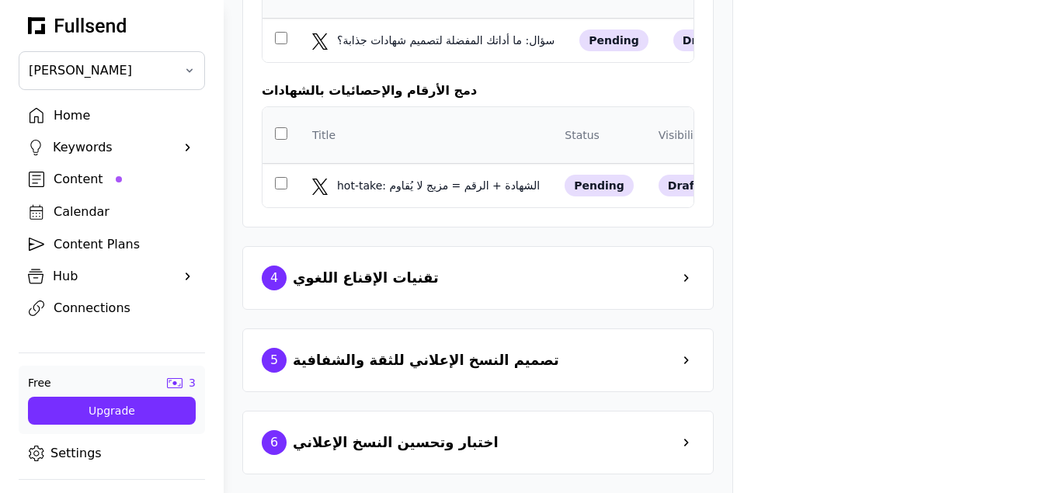
click at [430, 291] on div "4 تقنيات الإقناع اللغوي" at bounding box center [477, 278] width 471 height 64
click at [403, 276] on div "تقنيات الإقناع اللغوي" at bounding box center [366, 278] width 146 height 22
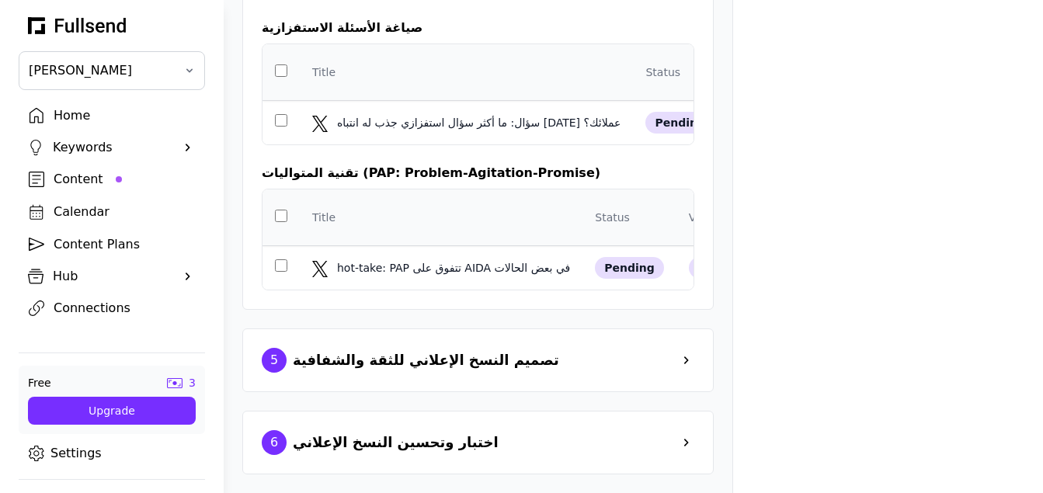
scroll to position [1952, 0]
click at [509, 359] on div "5 تصميم النسخ الإعلاني للثقة والشفافية" at bounding box center [478, 360] width 433 height 25
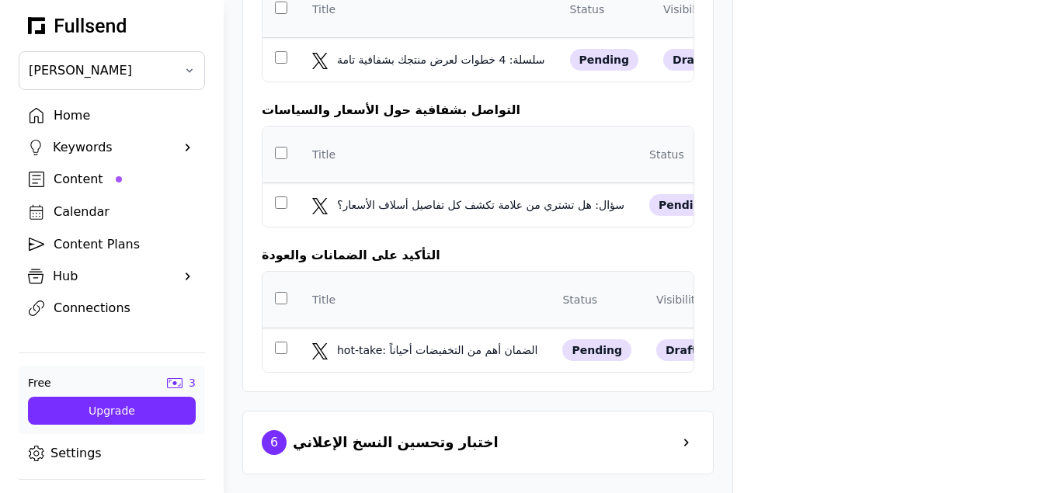
scroll to position [2422, 0]
click at [462, 436] on div "6 اختبار وتحسين النسخ الإعلاني" at bounding box center [478, 442] width 433 height 25
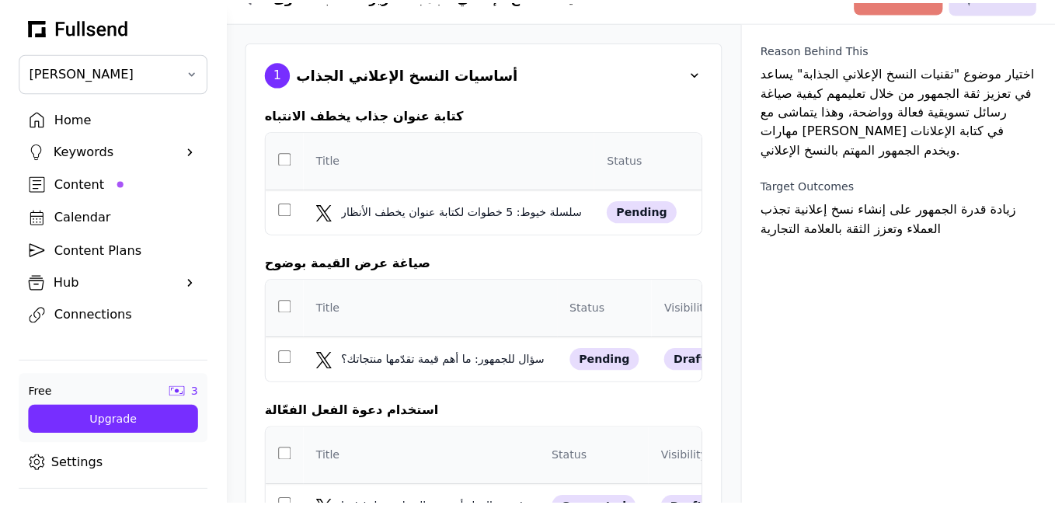
scroll to position [0, 0]
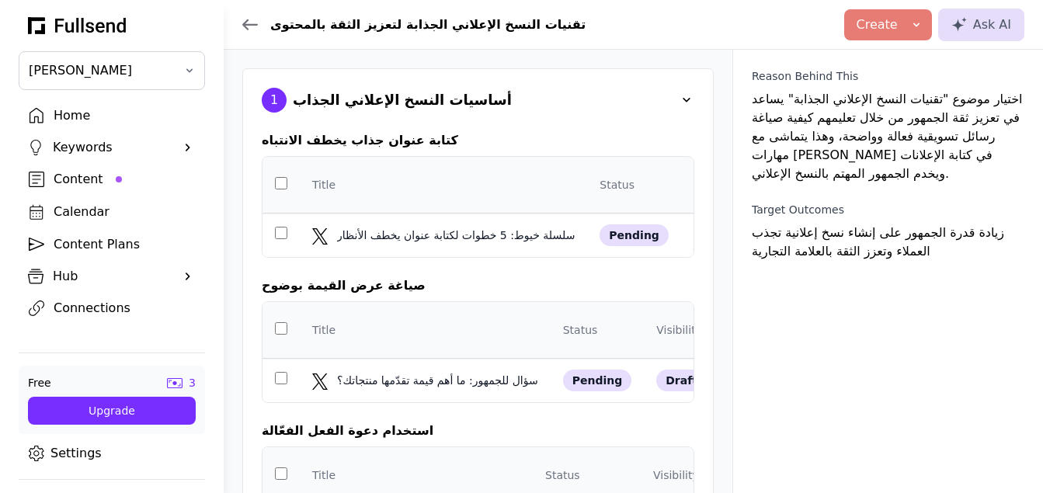
click at [107, 189] on link "Content" at bounding box center [112, 179] width 186 height 26
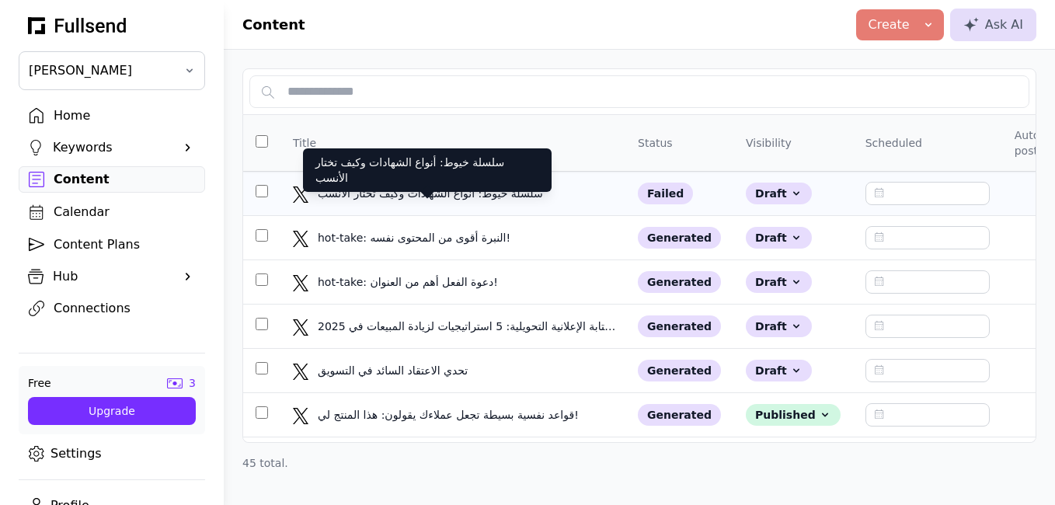
click at [475, 186] on div "سلسلة خيوط: أنواع الشهادات وكيف تختار الأنسب" at bounding box center [432, 194] width 228 height 16
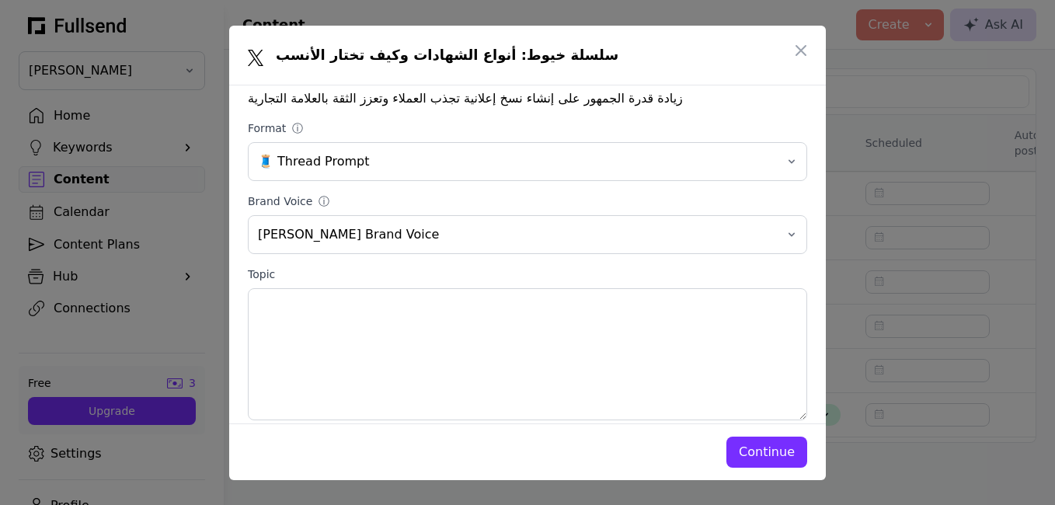
scroll to position [203, 0]
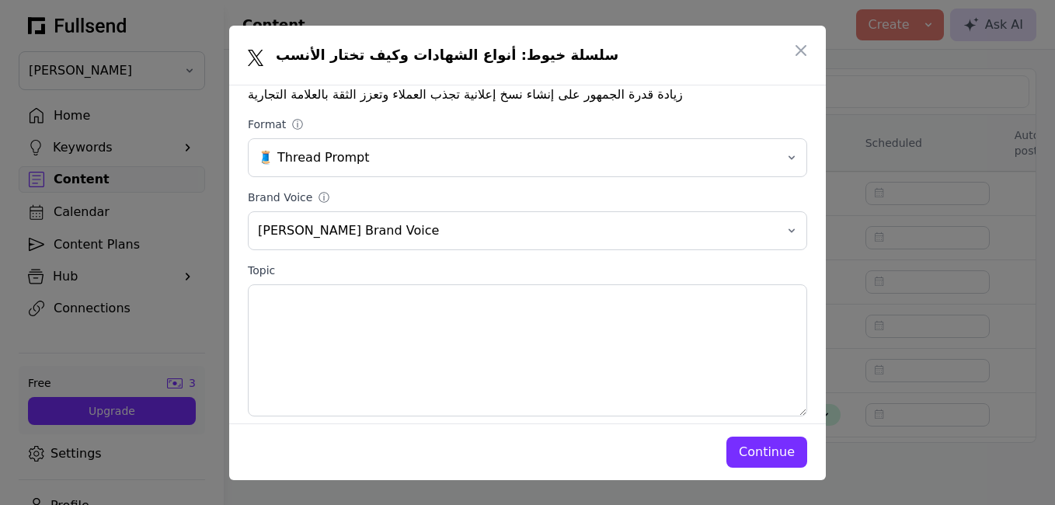
click at [787, 450] on div "Continue" at bounding box center [767, 452] width 56 height 19
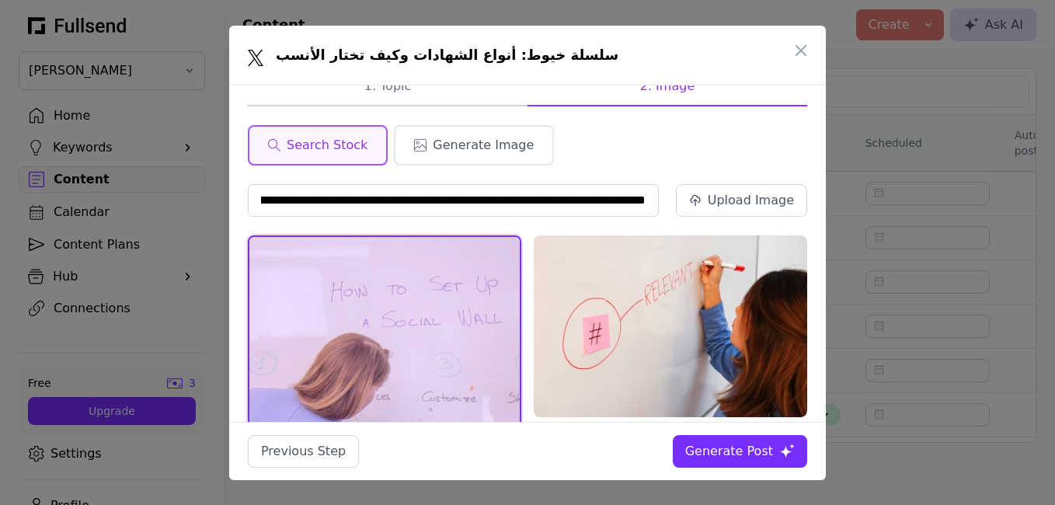
scroll to position [0, 150]
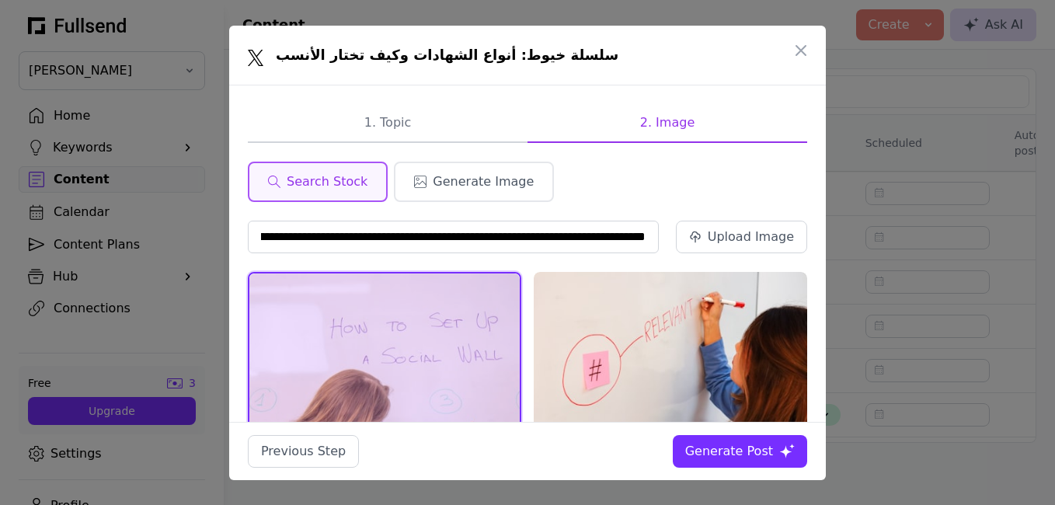
click at [744, 450] on div "Generate Post" at bounding box center [729, 451] width 88 height 19
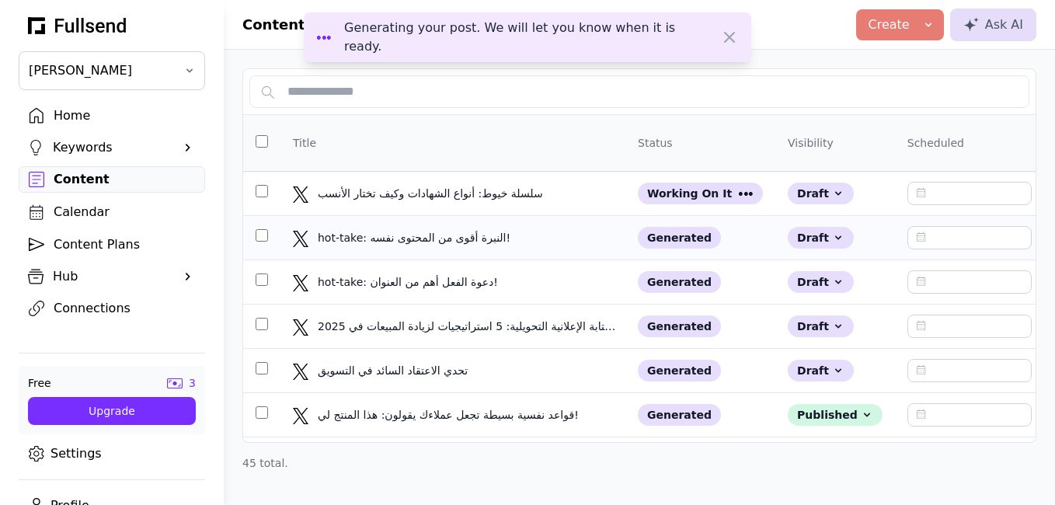
click at [511, 241] on div "hot-take: النبرة أقوى من المحتوى نفسه! hot-take: النبرة أقوى من المحتوى نفسه!" at bounding box center [453, 238] width 320 height 16
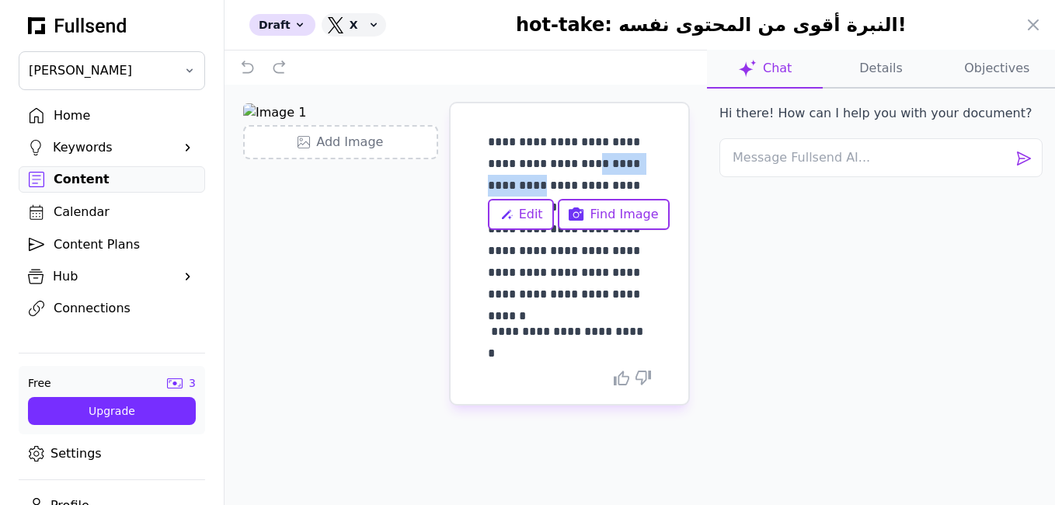
drag, startPoint x: 645, startPoint y: 142, endPoint x: 581, endPoint y: 155, distance: 65.8
click at [581, 155] on p "**********" at bounding box center [569, 218] width 163 height 174
click at [633, 169] on p "**********" at bounding box center [569, 218] width 163 height 174
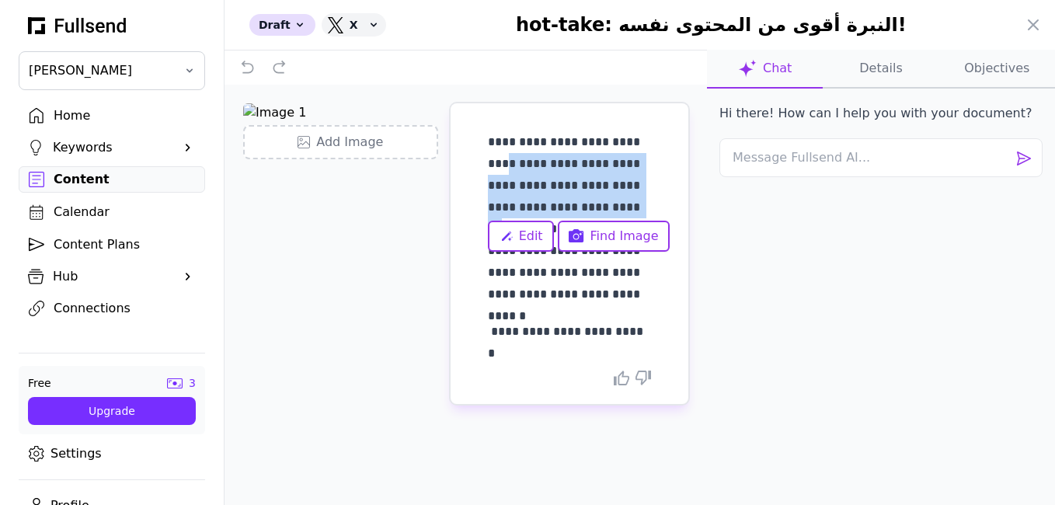
drag, startPoint x: 647, startPoint y: 143, endPoint x: 538, endPoint y: 200, distance: 122.6
click at [538, 200] on p "**********" at bounding box center [569, 218] width 163 height 174
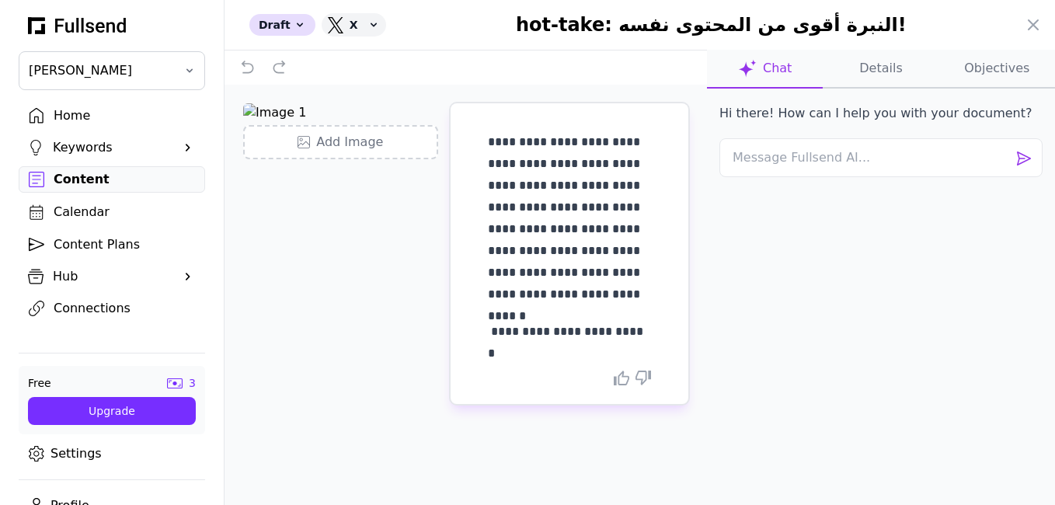
click at [539, 301] on p "**********" at bounding box center [569, 218] width 163 height 174
click at [1041, 33] on icon at bounding box center [1033, 25] width 19 height 19
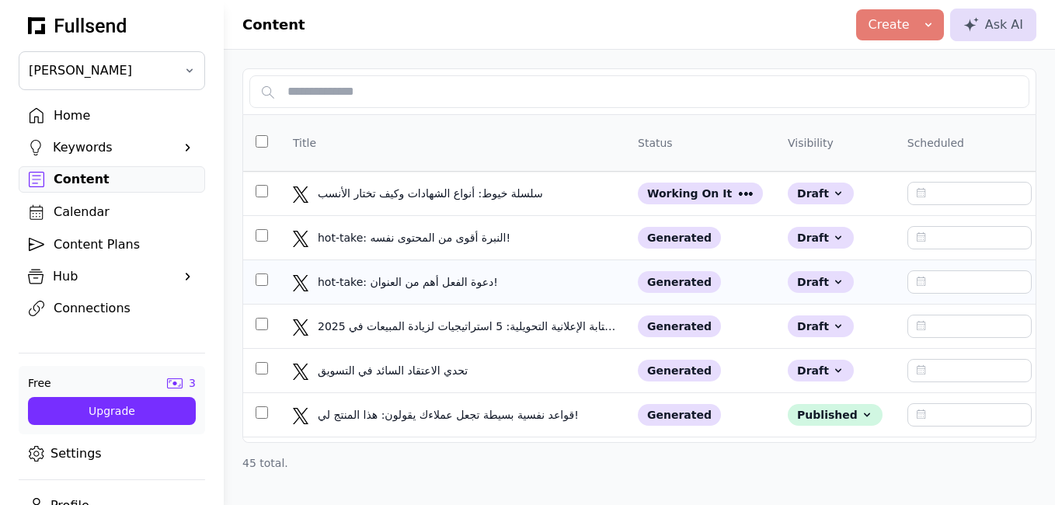
click at [539, 294] on td "hot-take: دعوة الفعل أهم من العنوان! hot-take: دعوة الفعل أهم من العنوان!" at bounding box center [452, 282] width 345 height 44
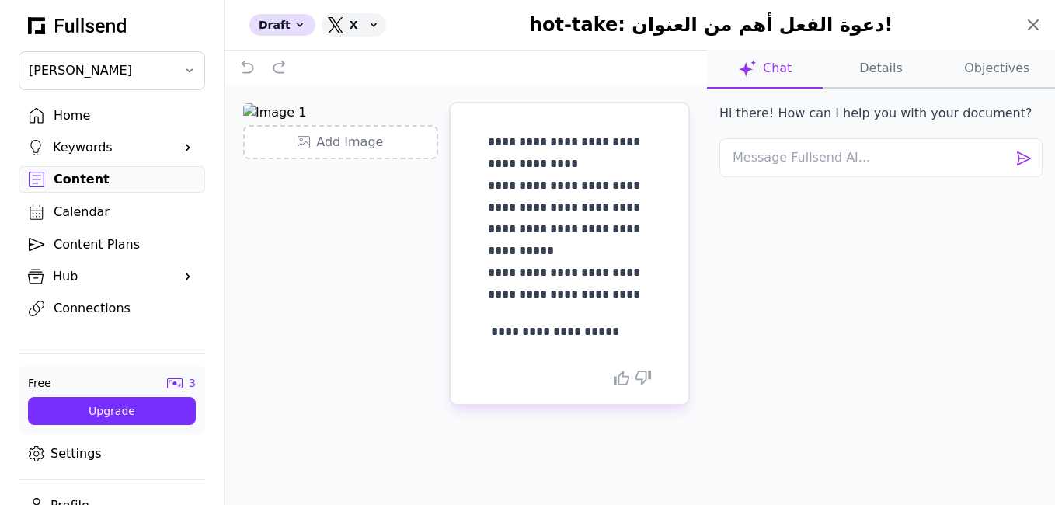
click at [1037, 28] on icon at bounding box center [1032, 24] width 9 height 9
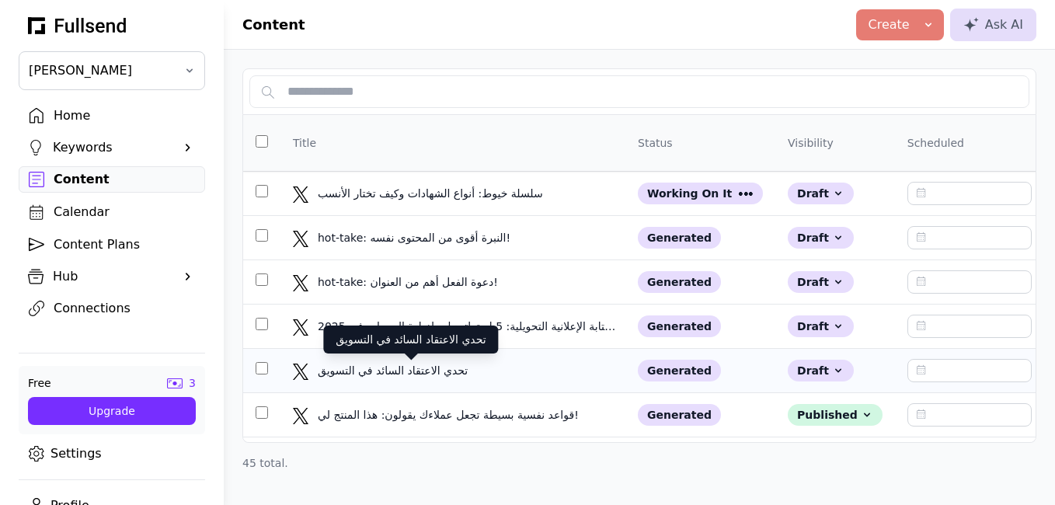
click at [489, 377] on div "تحدي الاعتقاد السائد في التسويق" at bounding box center [411, 371] width 186 height 16
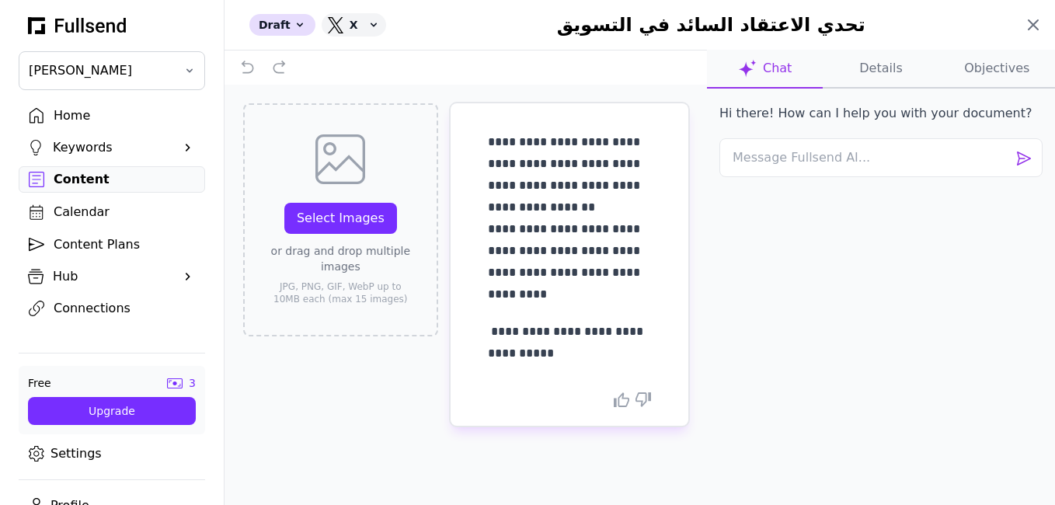
click at [1033, 28] on icon at bounding box center [1033, 25] width 19 height 19
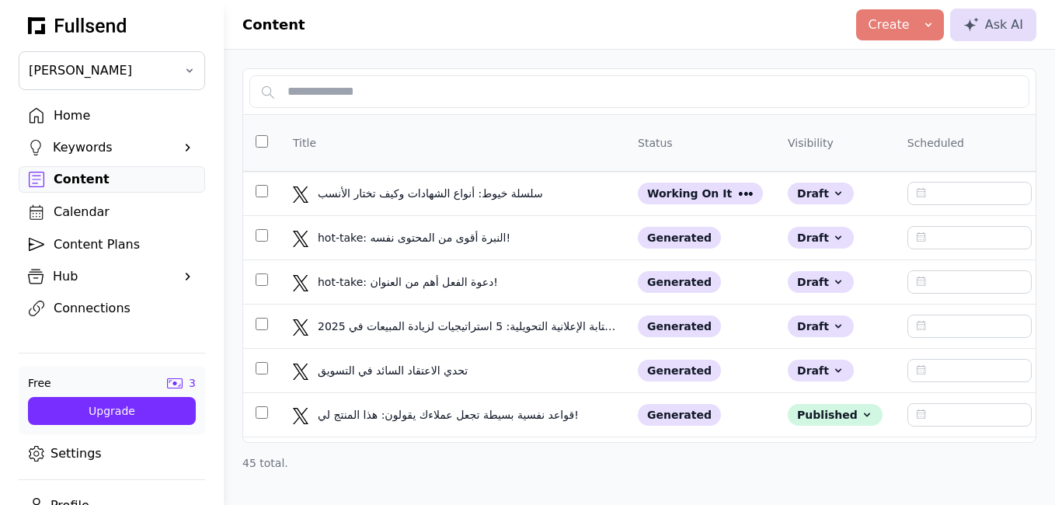
click at [89, 250] on div "Content Plans" at bounding box center [124, 244] width 141 height 19
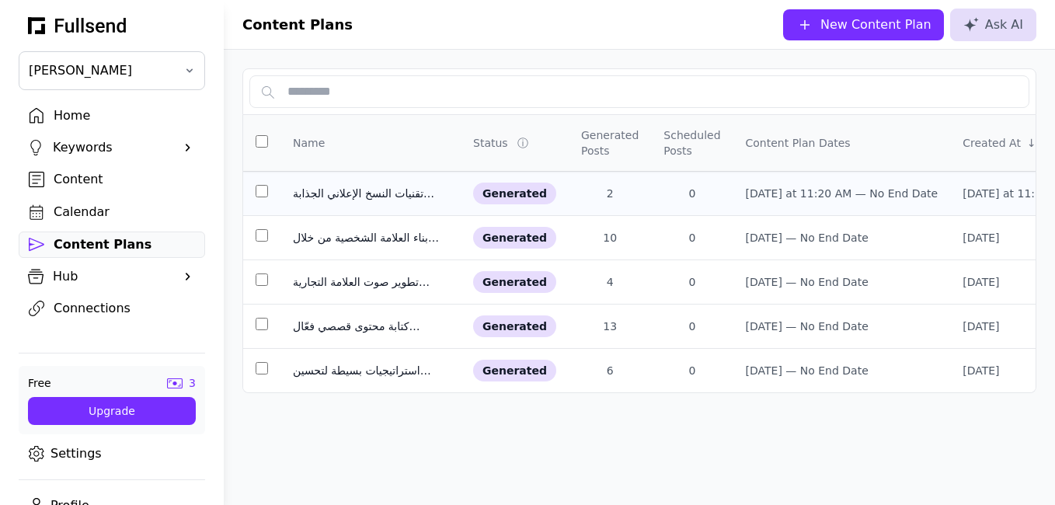
click at [388, 209] on td "تقنيات النسخ الإعلاني الجذابة لتعزيز الثقة بالمحتوى" at bounding box center [370, 194] width 180 height 44
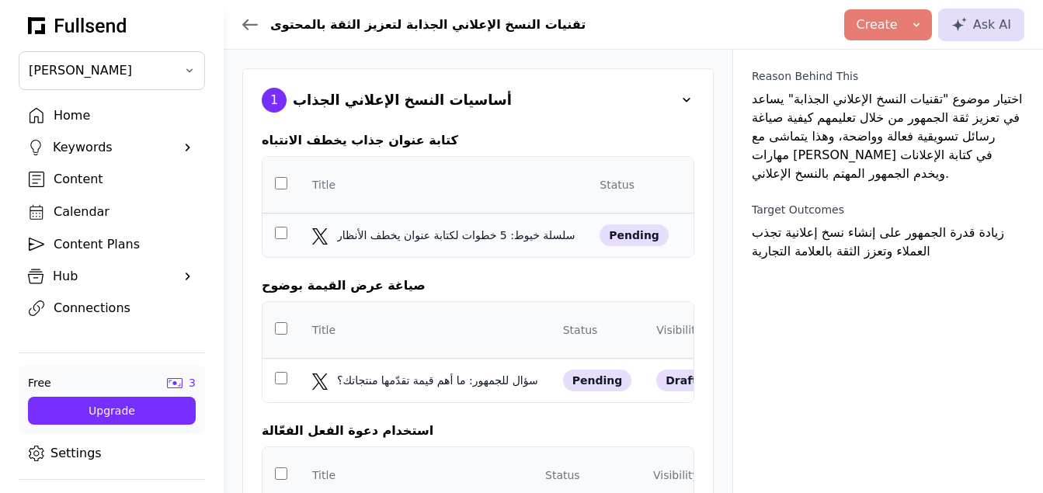
click at [502, 245] on td "سلسلة خيوط: 5 خطوات لكتابة عنوان يخطف الأنظار سلسلة خيوط: 5 خطوات لكتابة عنوان …" at bounding box center [443, 236] width 287 height 44
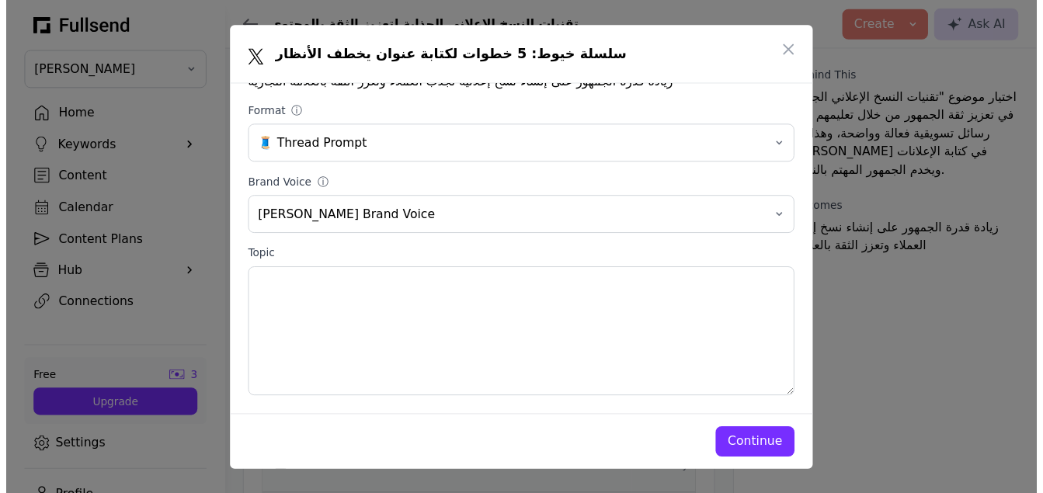
scroll to position [179, 0]
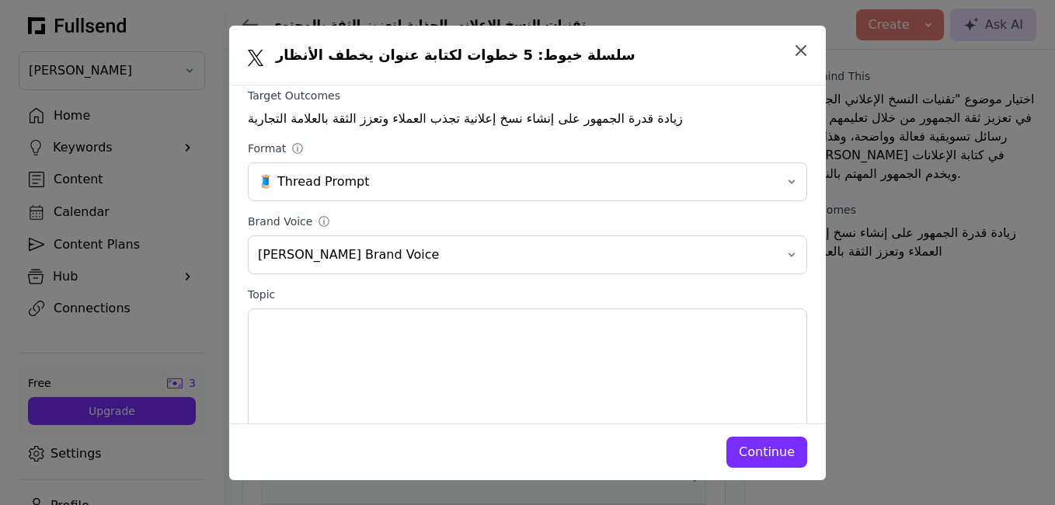
click at [801, 57] on icon "button" at bounding box center [800, 50] width 19 height 19
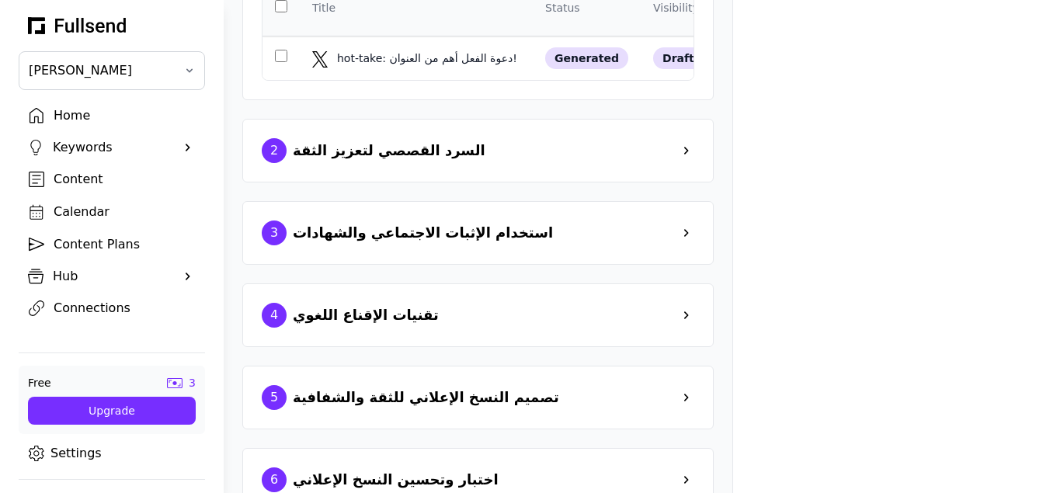
scroll to position [485, 0]
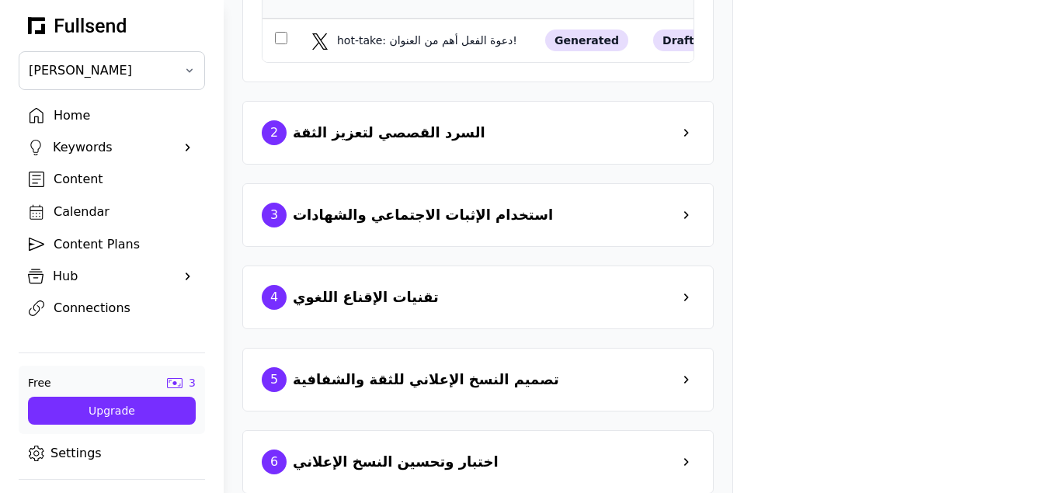
click at [659, 228] on div "3 استخدام الإثبات الاجتماعي والشهادات" at bounding box center [478, 215] width 433 height 25
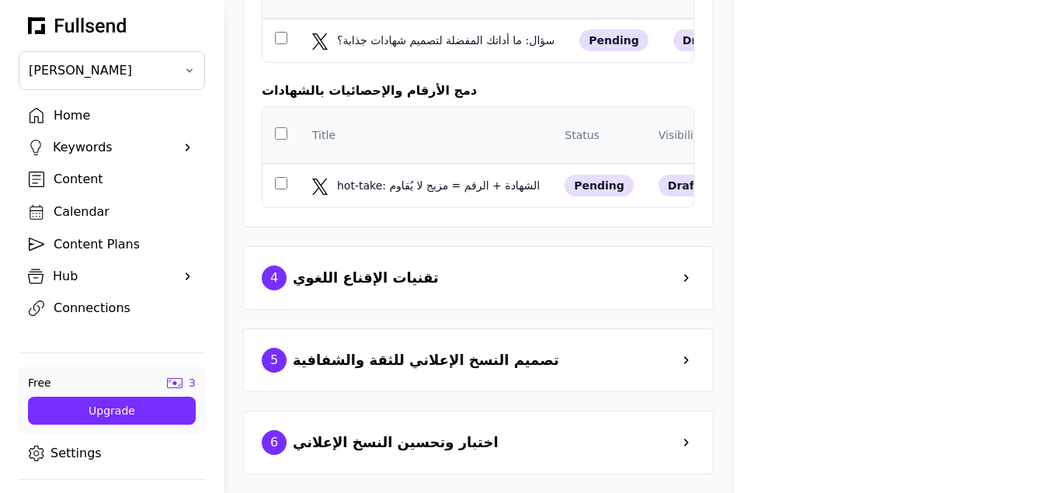
scroll to position [1010, 0]
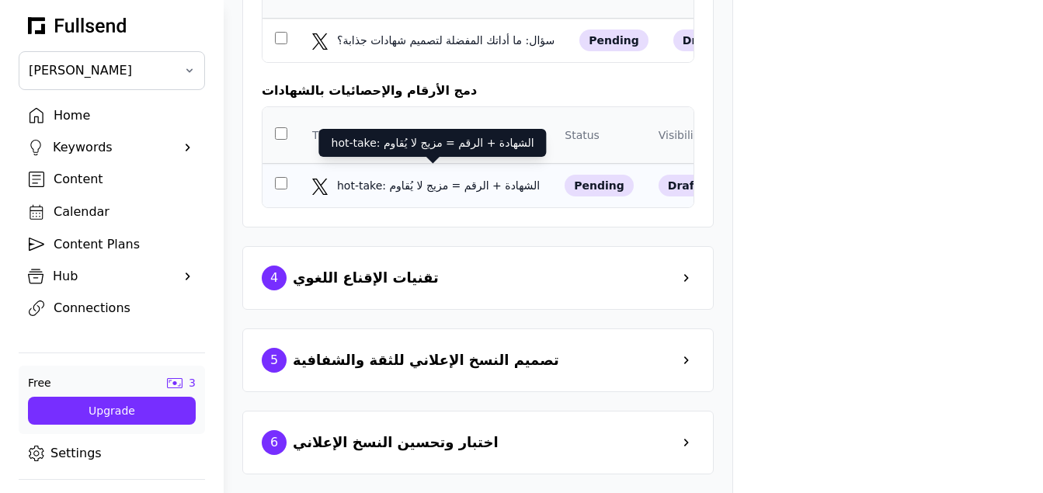
click at [499, 178] on div "hot-take: الشهادة + الرقم = مزيج لا يُقاوم" at bounding box center [440, 186] width 206 height 16
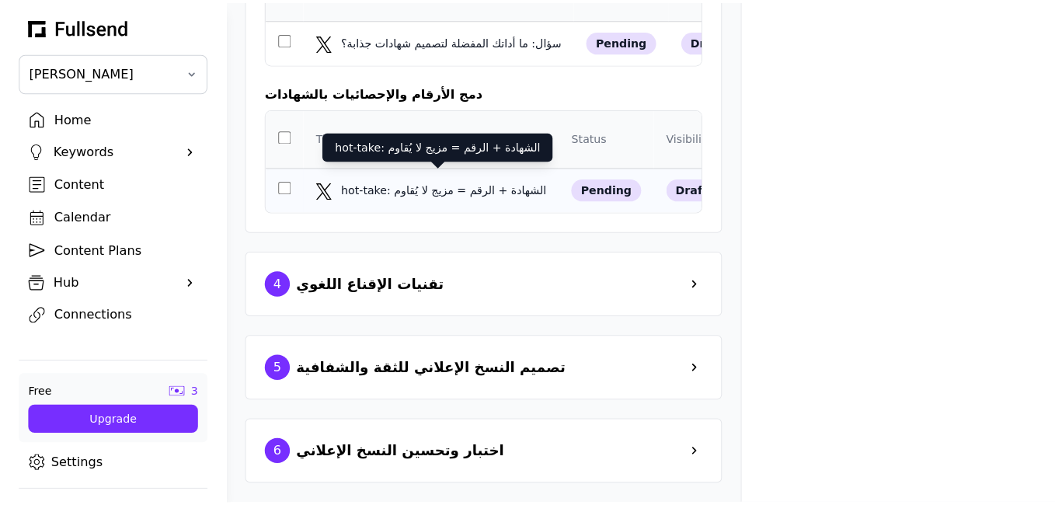
scroll to position [0, 0]
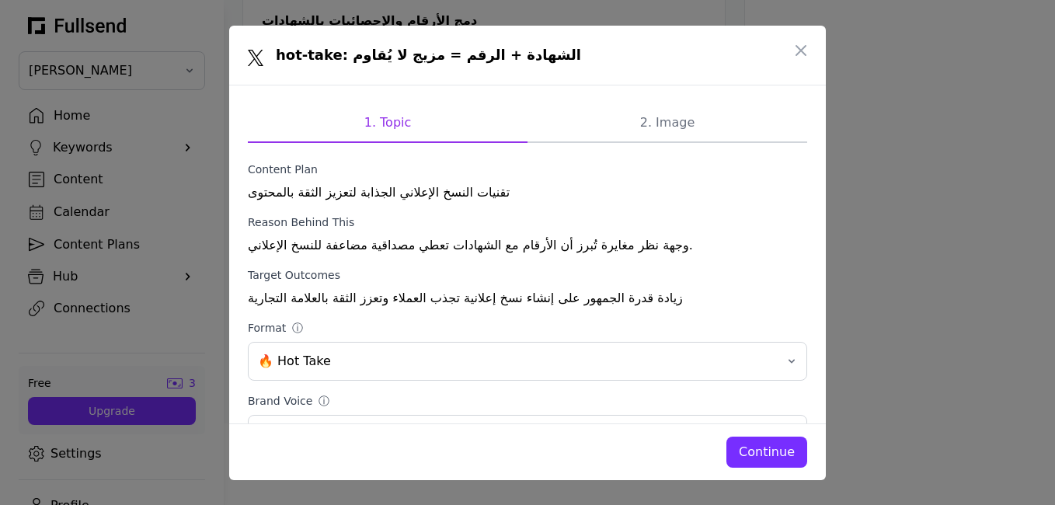
click at [765, 458] on div "Continue" at bounding box center [767, 452] width 56 height 19
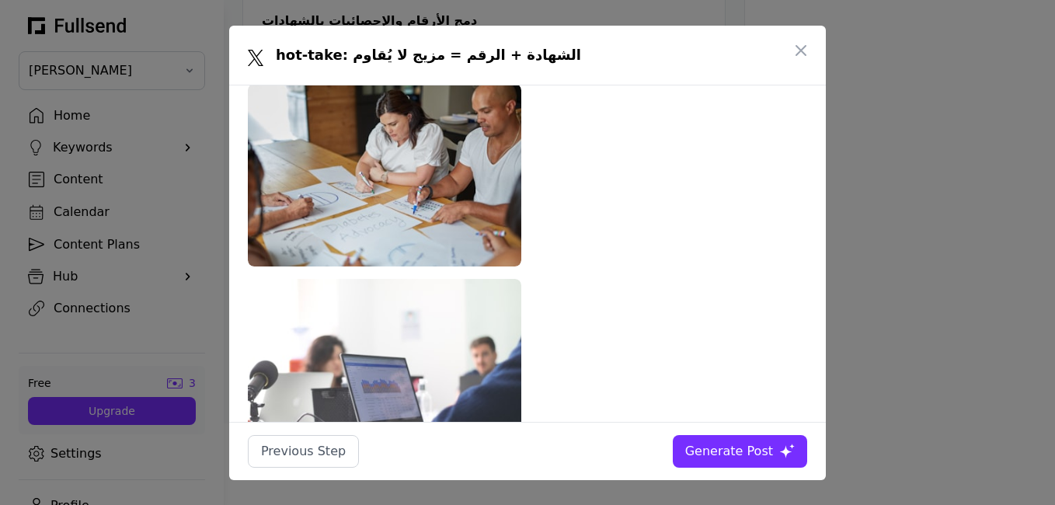
scroll to position [3883, 0]
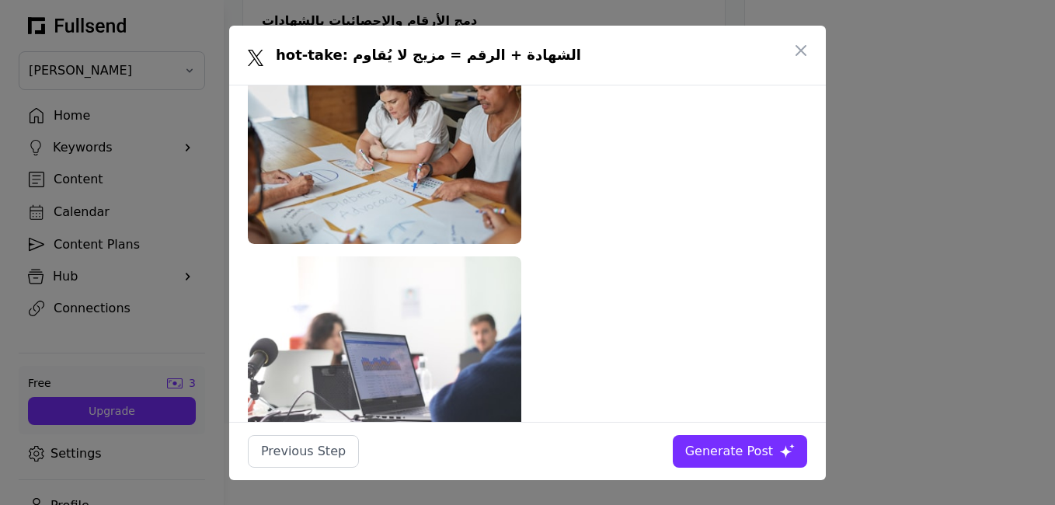
click at [781, 461] on button "Generate Post" at bounding box center [740, 451] width 134 height 33
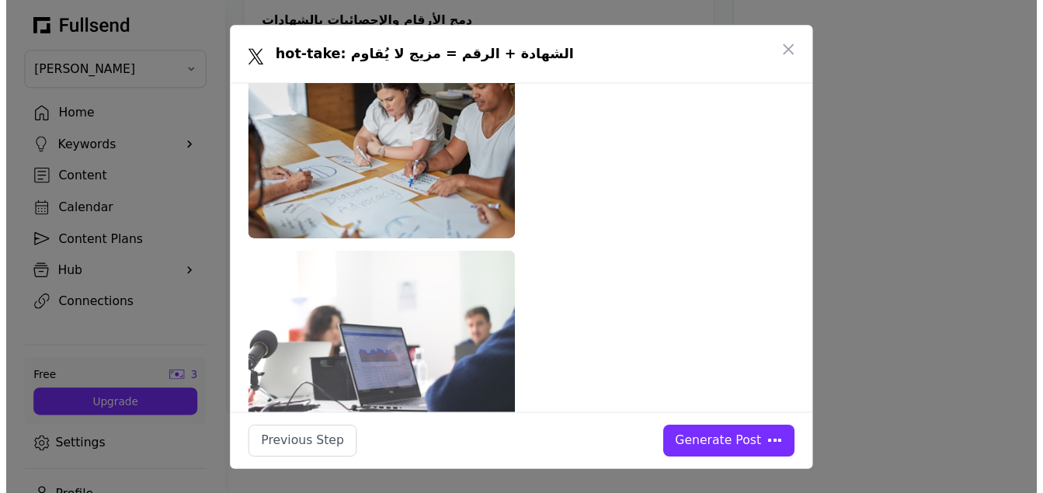
scroll to position [1010, 0]
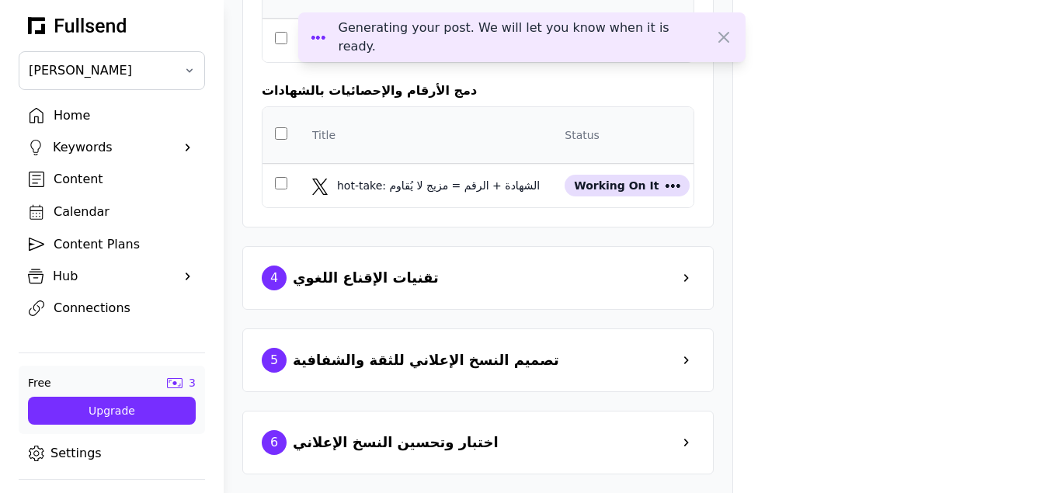
click at [673, 276] on div "4 تقنيات الإقناع اللغوي" at bounding box center [478, 278] width 433 height 25
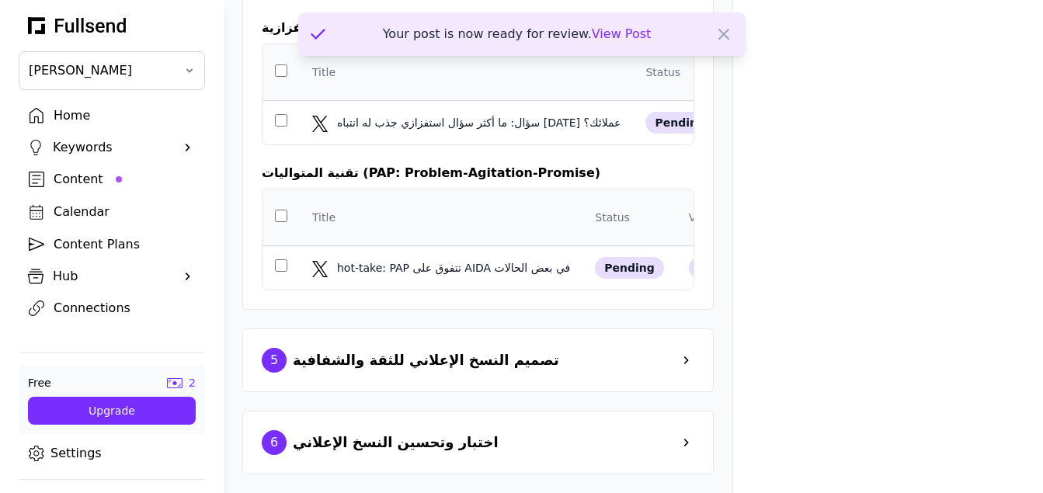
scroll to position [1453, 0]
click at [624, 41] on div "Your post is now ready for review. View Post" at bounding box center [521, 33] width 447 height 43
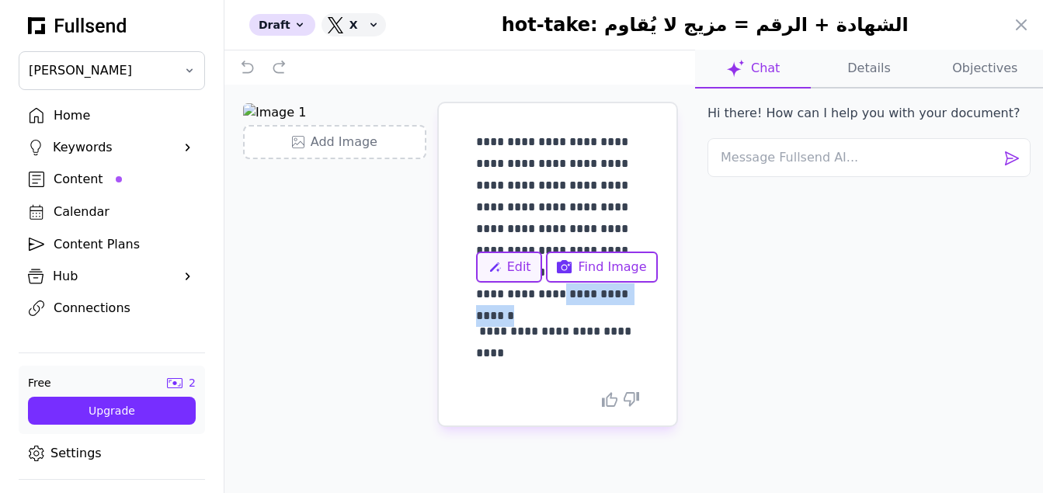
drag, startPoint x: 592, startPoint y: 300, endPoint x: 492, endPoint y: 271, distance: 103.5
click at [511, 288] on p "**********" at bounding box center [557, 218] width 163 height 174
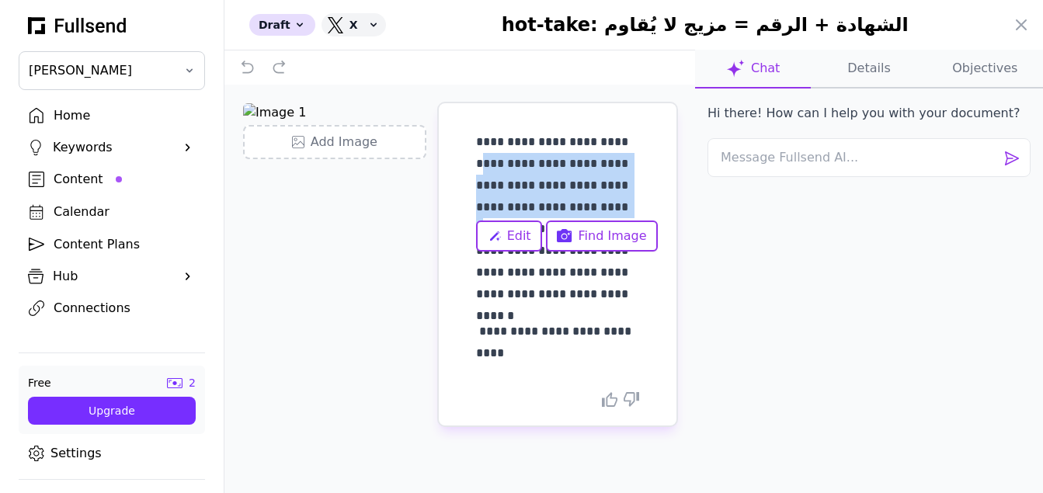
drag, startPoint x: 495, startPoint y: 176, endPoint x: 499, endPoint y: 127, distance: 49.1
click at [499, 127] on div "**********" at bounding box center [557, 248] width 163 height 264
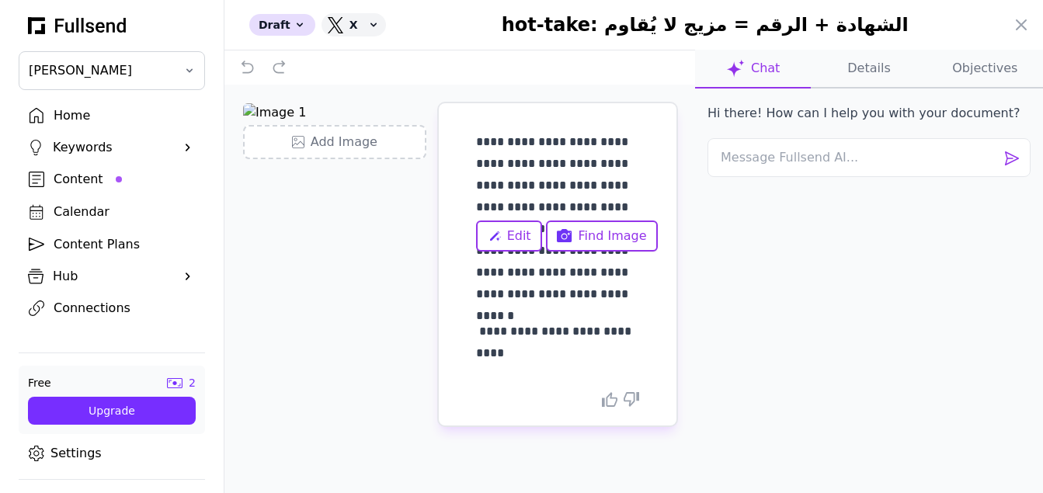
click at [473, 197] on div "**********" at bounding box center [558, 264] width 238 height 322
click at [1024, 20] on icon at bounding box center [1021, 25] width 19 height 19
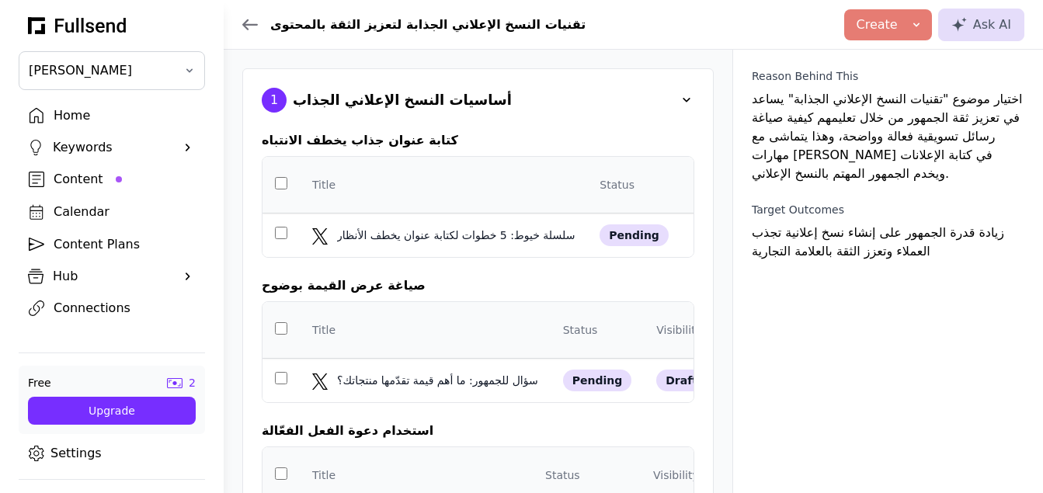
click at [119, 179] on div "Content" at bounding box center [124, 179] width 141 height 19
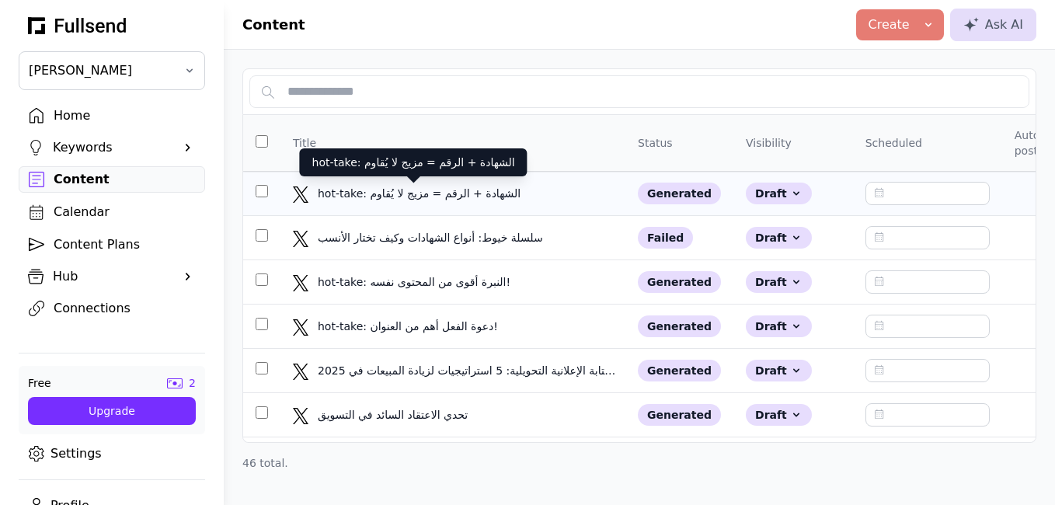
click at [506, 198] on div "hot-take: الشهادة + الرقم = مزيج لا يُقاوم" at bounding box center [421, 194] width 206 height 16
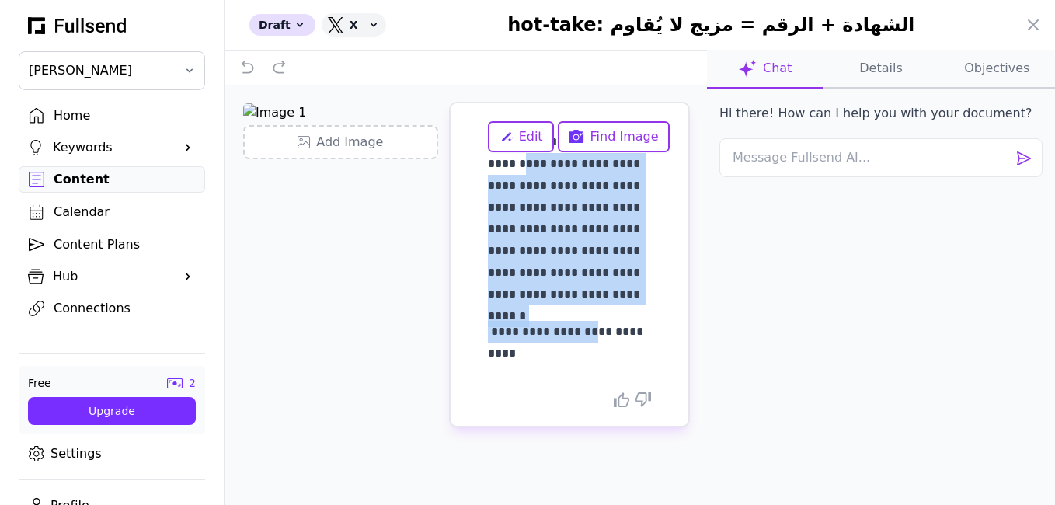
drag, startPoint x: 641, startPoint y: 144, endPoint x: 512, endPoint y: 363, distance: 254.5
click at [485, 359] on div "**********" at bounding box center [569, 264] width 238 height 322
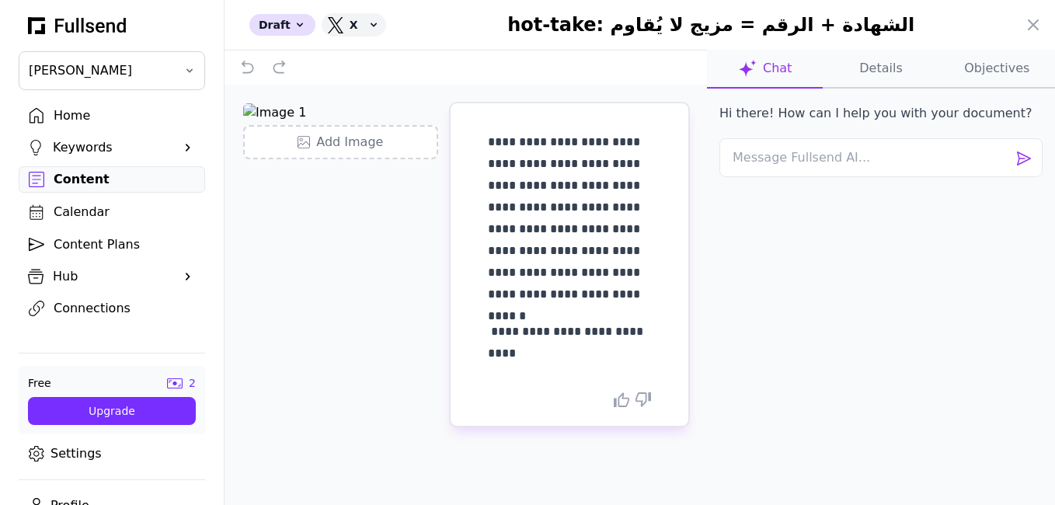
click at [552, 359] on p "**********" at bounding box center [569, 342] width 163 height 43
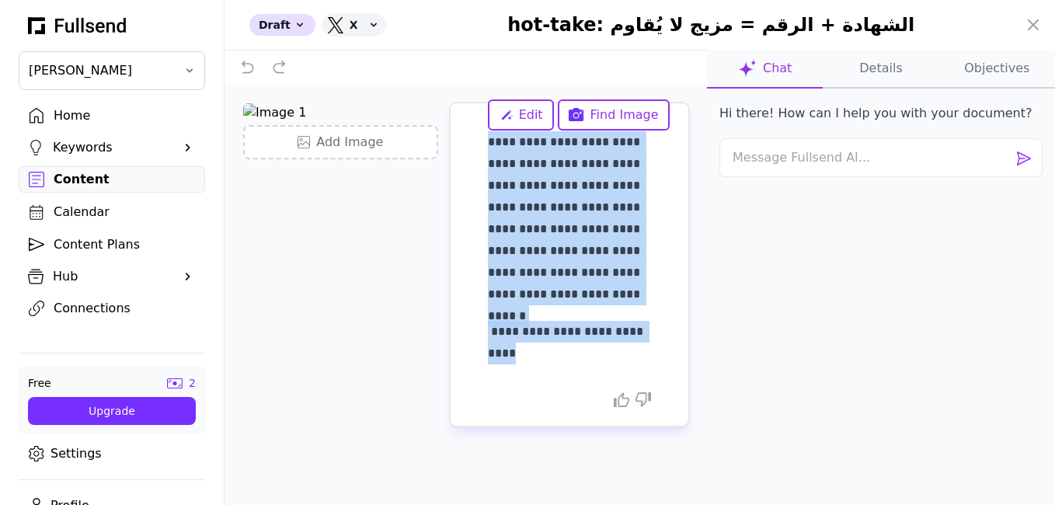
drag, startPoint x: 530, startPoint y: 356, endPoint x: 484, endPoint y: 127, distance: 232.9
click at [484, 127] on div "**********" at bounding box center [569, 264] width 238 height 322
copy p "****"
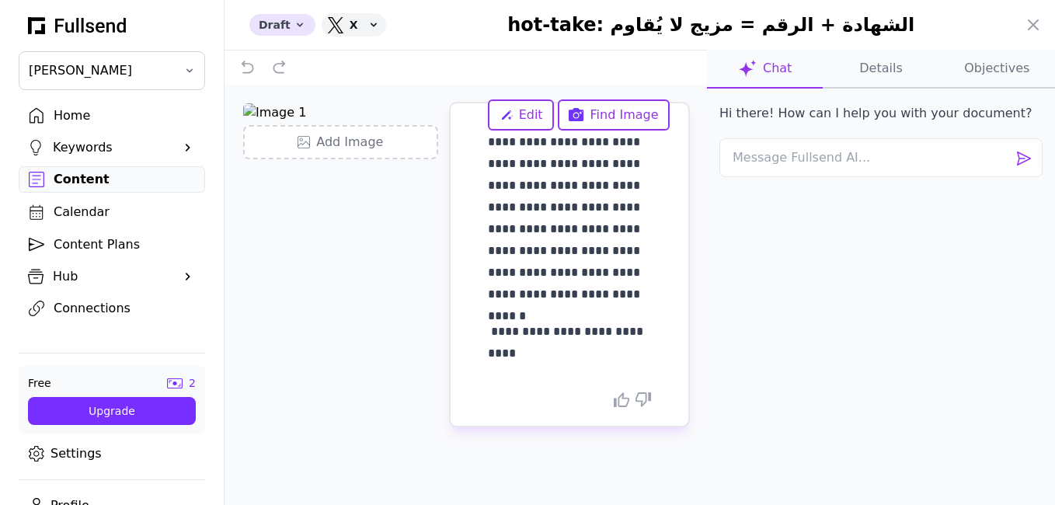
click at [279, 33] on div "Draft" at bounding box center [282, 25] width 66 height 22
click at [308, 109] on button "Published" at bounding box center [311, 115] width 124 height 28
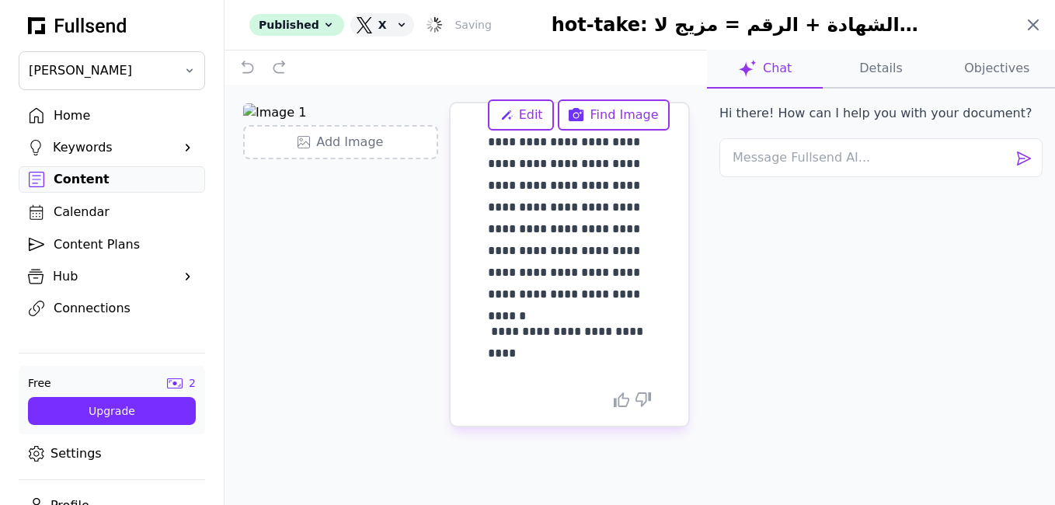
click at [1038, 26] on icon at bounding box center [1033, 25] width 19 height 19
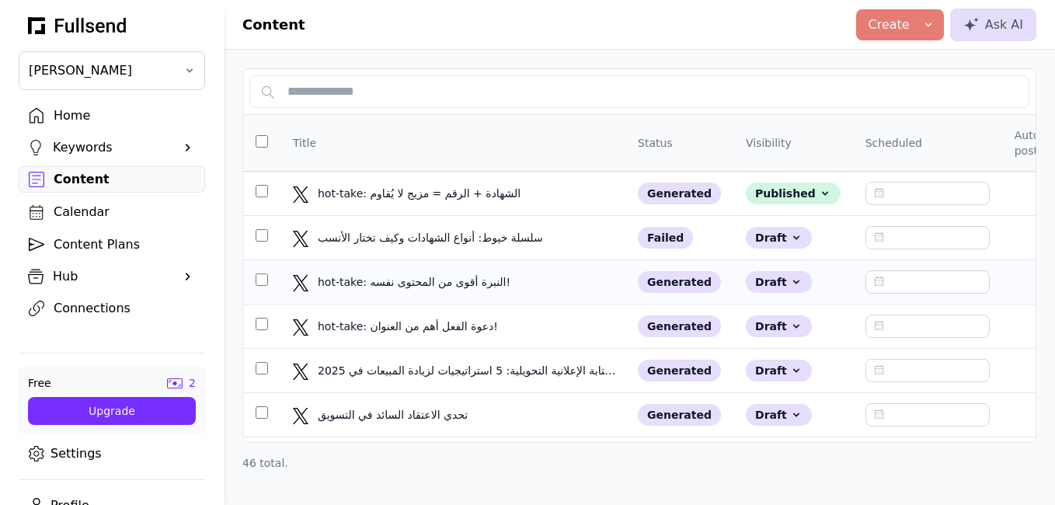
click at [492, 262] on td "hot-take: النبرة أقوى من المحتوى نفسه! hot-take: النبرة أقوى من المحتوى نفسه!" at bounding box center [452, 282] width 345 height 44
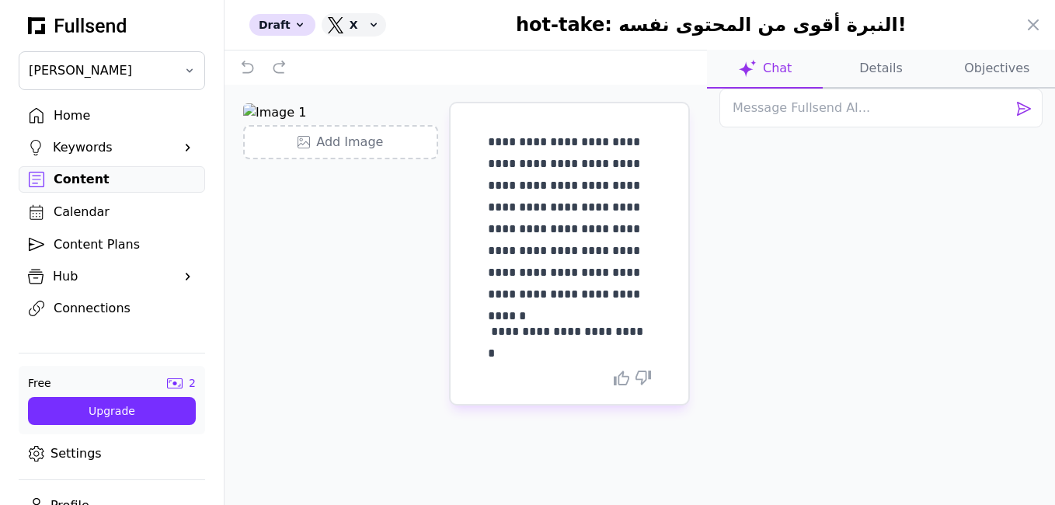
click at [492, 262] on div "[PERSON_NAME] Home Keywords Suggestions Content Calendar Content Plans Hub Prof…" at bounding box center [527, 252] width 1055 height 505
click at [687, 256] on div "**********" at bounding box center [569, 253] width 238 height 301
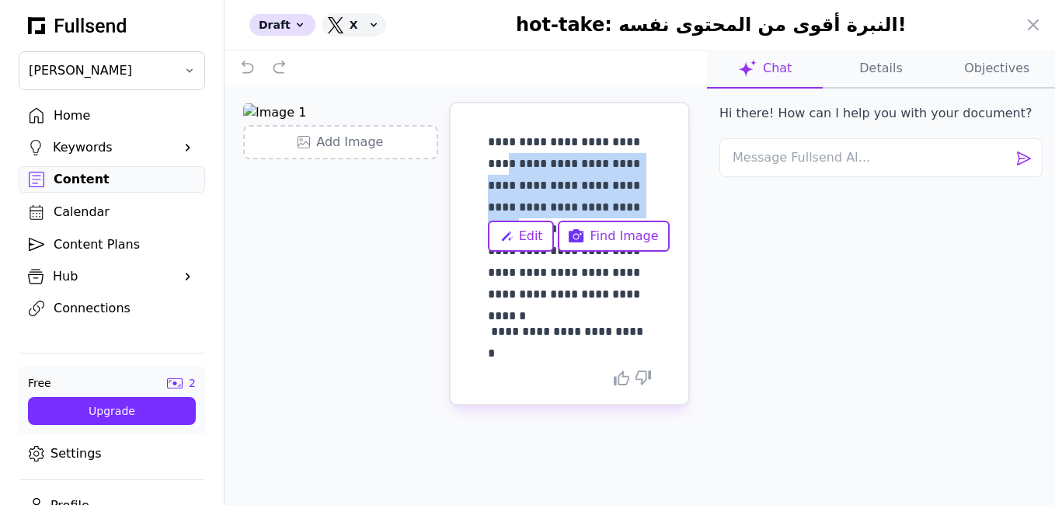
drag, startPoint x: 650, startPoint y: 142, endPoint x: 521, endPoint y: 201, distance: 141.8
click at [521, 201] on p "**********" at bounding box center [569, 218] width 163 height 174
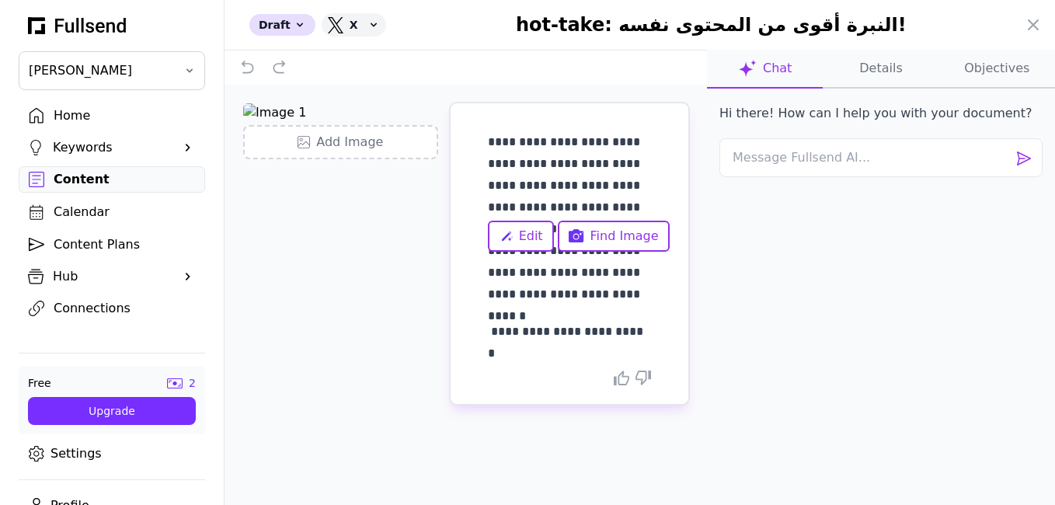
click at [588, 300] on p "**********" at bounding box center [569, 218] width 163 height 174
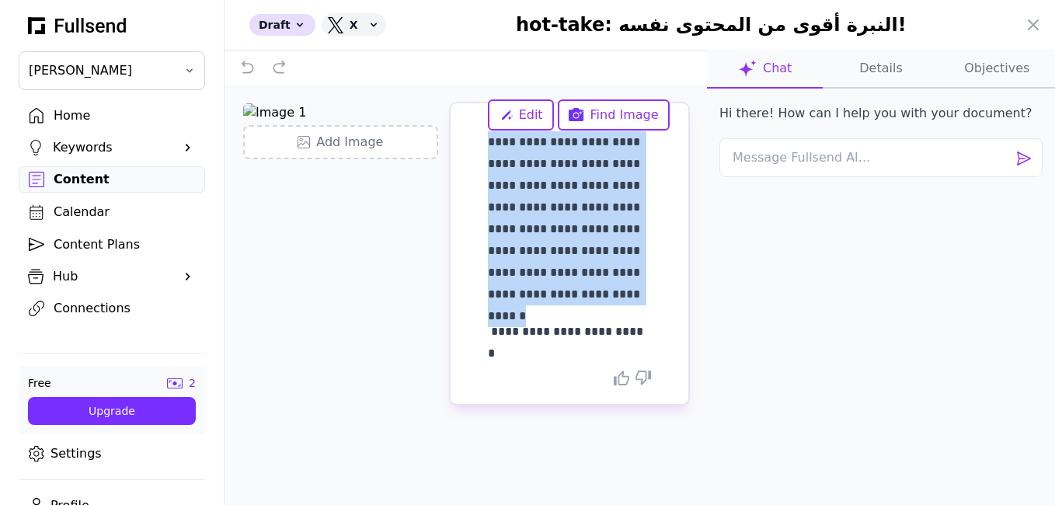
drag, startPoint x: 546, startPoint y: 295, endPoint x: 486, endPoint y: 135, distance: 170.8
click at [486, 135] on div "**********" at bounding box center [569, 253] width 238 height 301
copy p "**********"
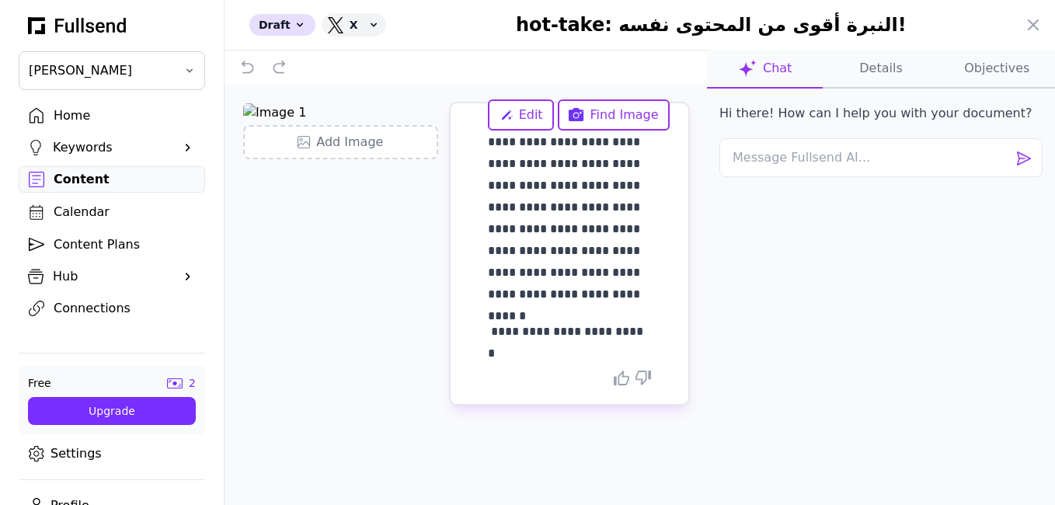
click at [781, 277] on div "Hi there! How can I help you with your document?" at bounding box center [881, 266] width 348 height 354
click at [1037, 25] on icon at bounding box center [1033, 25] width 19 height 19
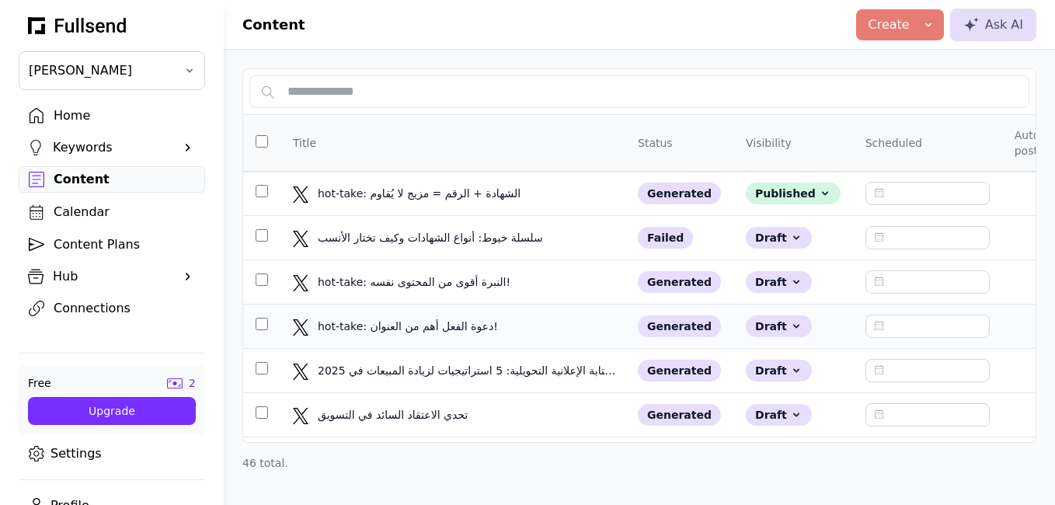
click at [506, 338] on td "hot-take: دعوة الفعل أهم من العنوان! hot-take: دعوة الفعل أهم من العنوان!" at bounding box center [452, 326] width 345 height 44
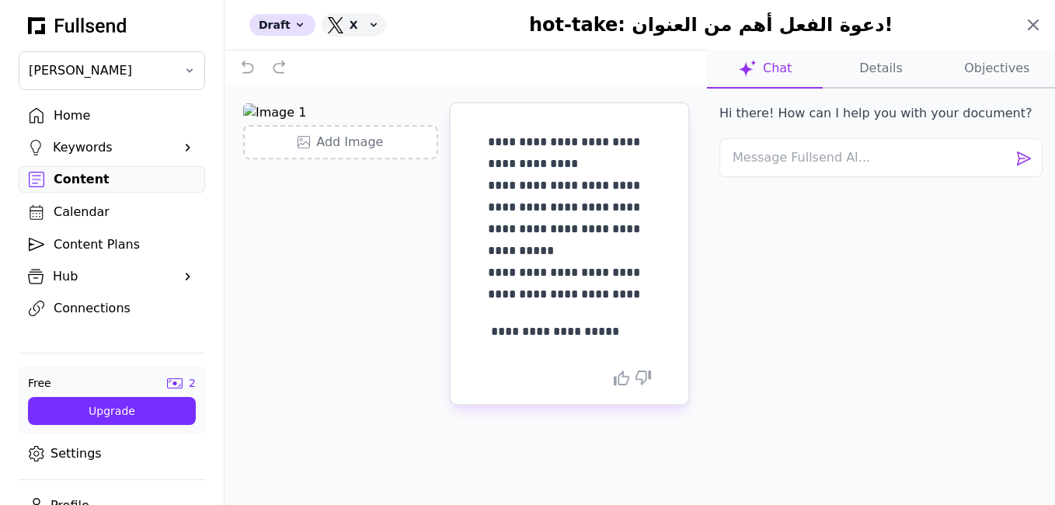
click at [1024, 29] on icon at bounding box center [1033, 25] width 19 height 19
